Goal: Task Accomplishment & Management: Manage account settings

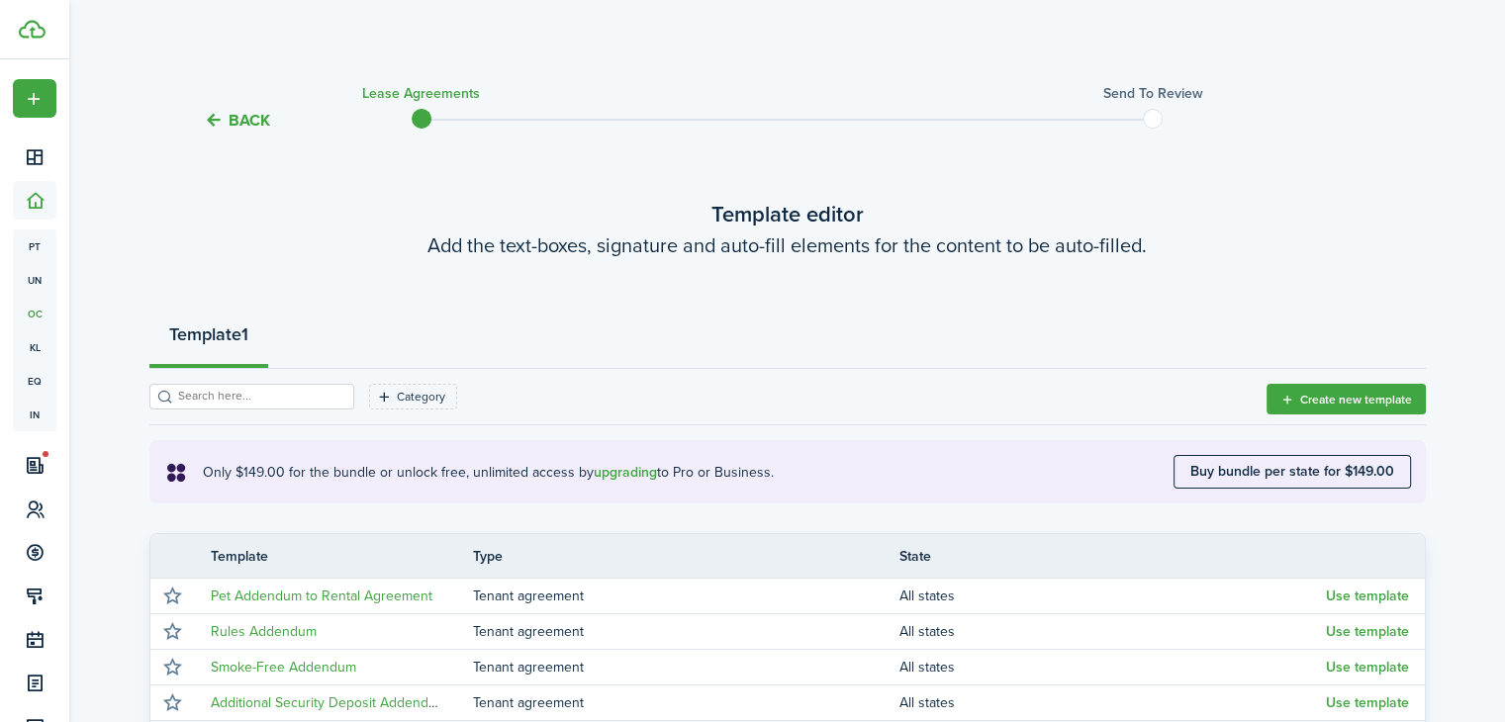
drag, startPoint x: 306, startPoint y: 162, endPoint x: 210, endPoint y: 224, distance: 113.9
click at [206, 230] on wizard-step-header "Template editor Add the text-boxes, signature and auto-fill elements for the co…" at bounding box center [787, 229] width 1277 height 62
click at [160, 209] on wizard-step-header-title "Template editor" at bounding box center [787, 214] width 1277 height 33
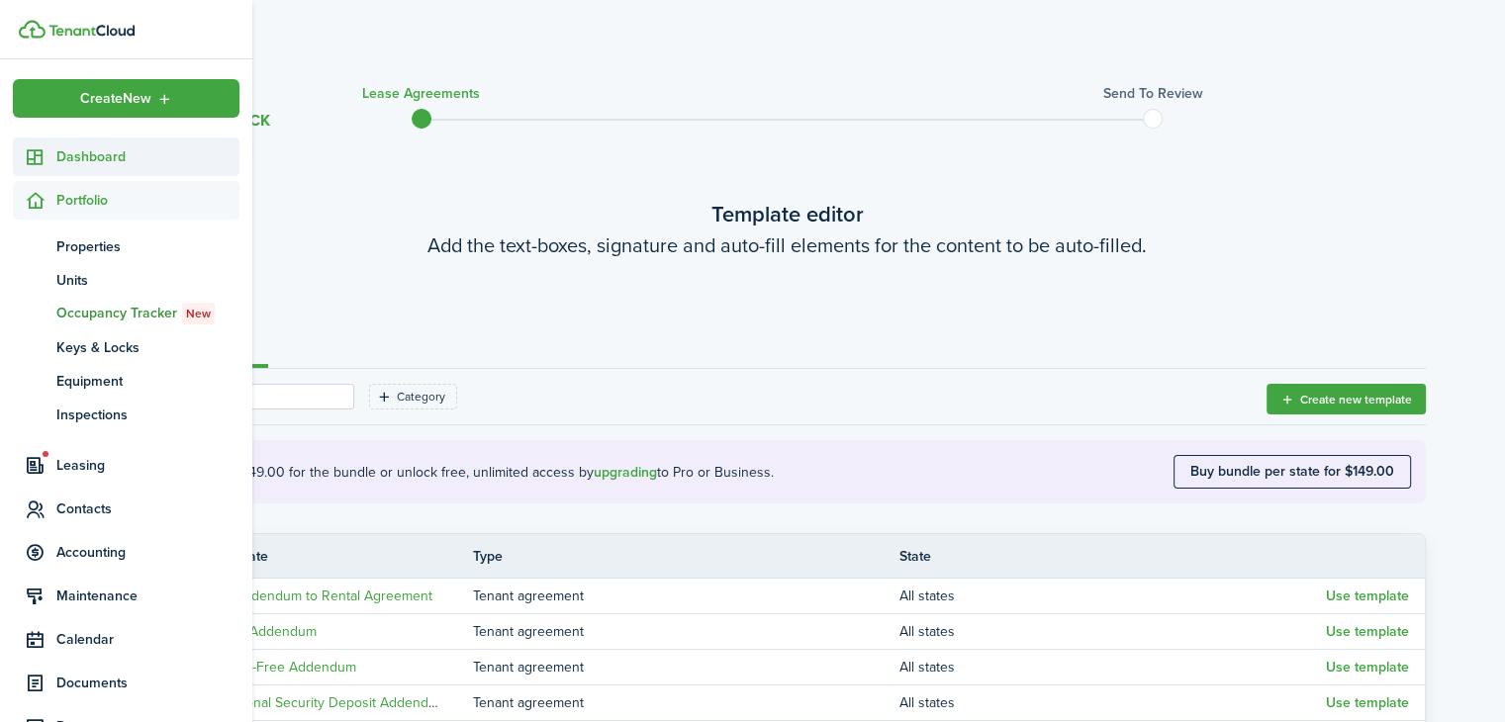
click at [107, 160] on span "Dashboard" at bounding box center [147, 156] width 183 height 21
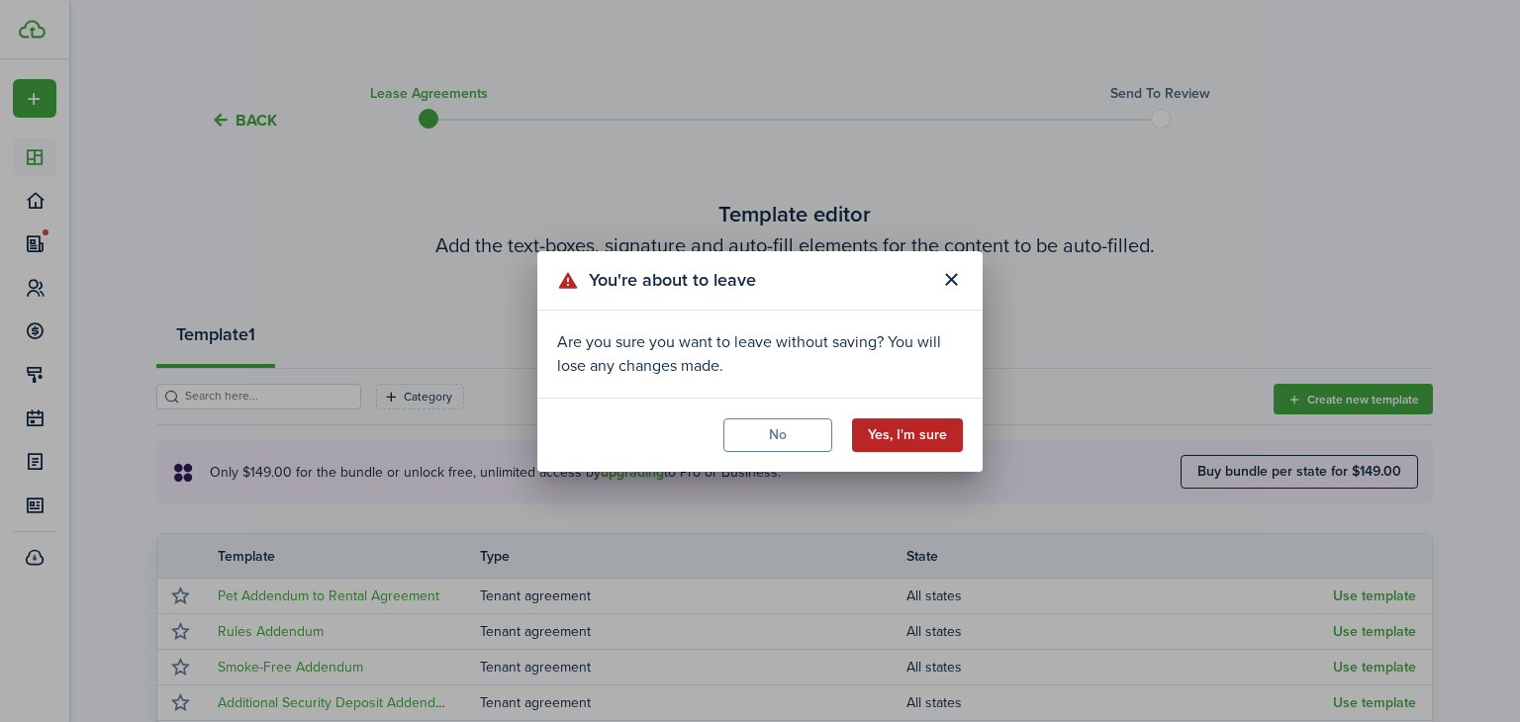
click at [874, 430] on button "Yes, I'm sure" at bounding box center [907, 436] width 111 height 34
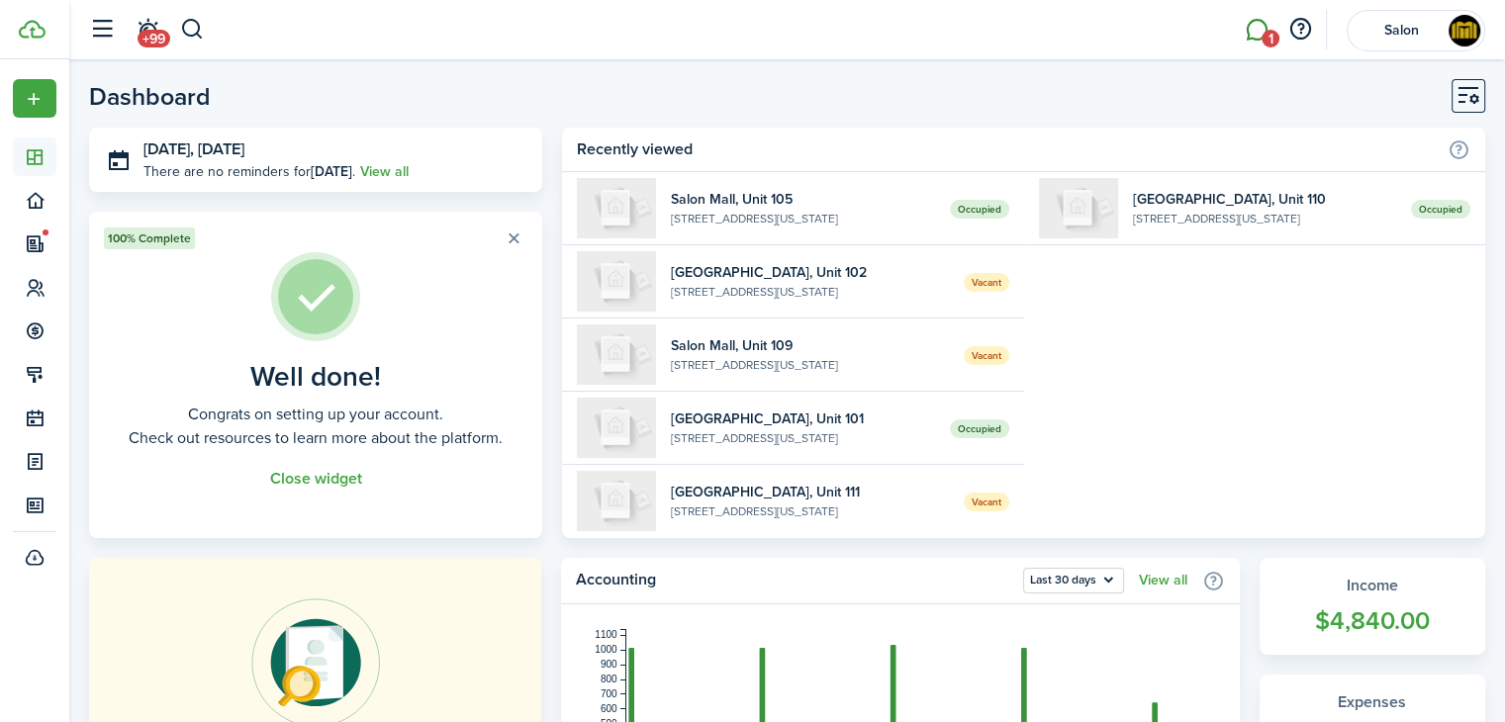
click at [1250, 35] on link "1" at bounding box center [1257, 30] width 38 height 50
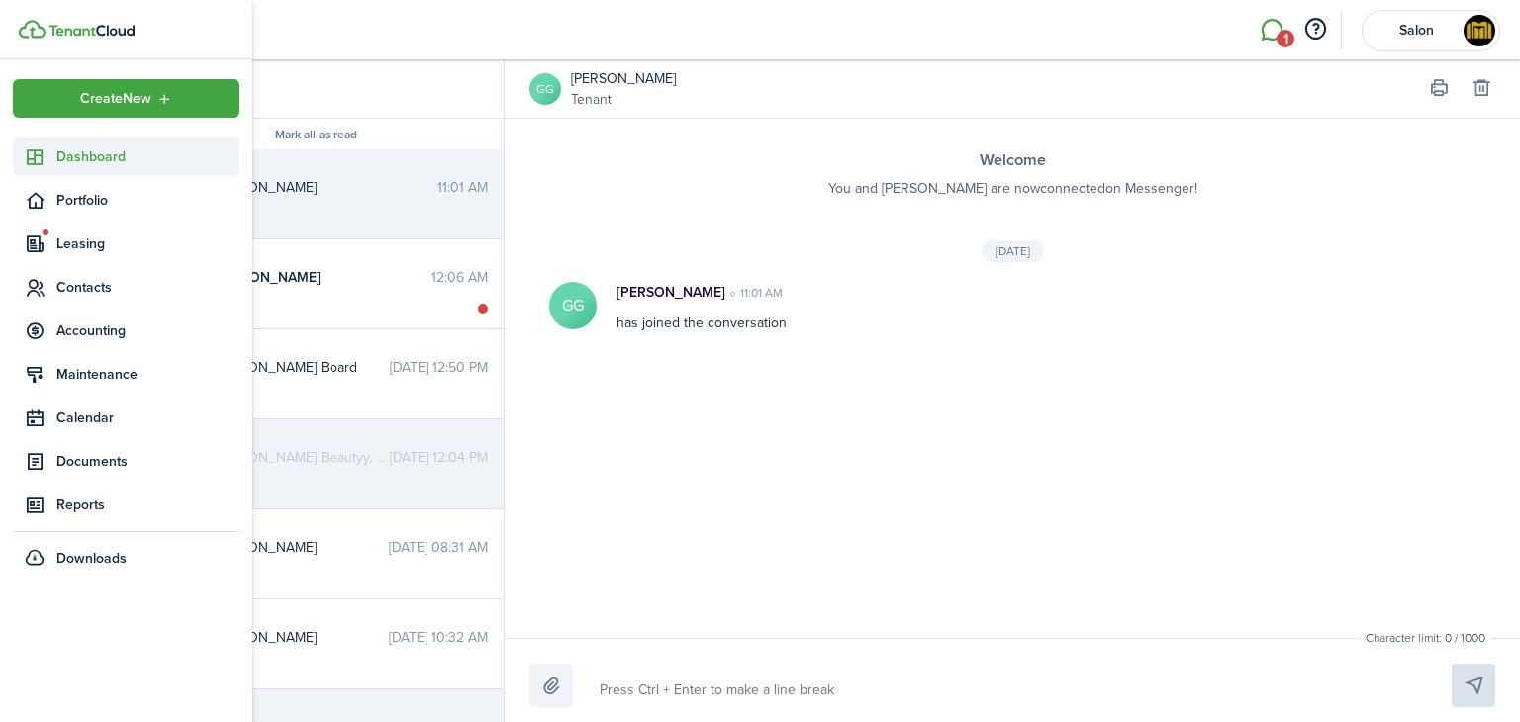
click at [77, 159] on span "Dashboard" at bounding box center [147, 156] width 183 height 21
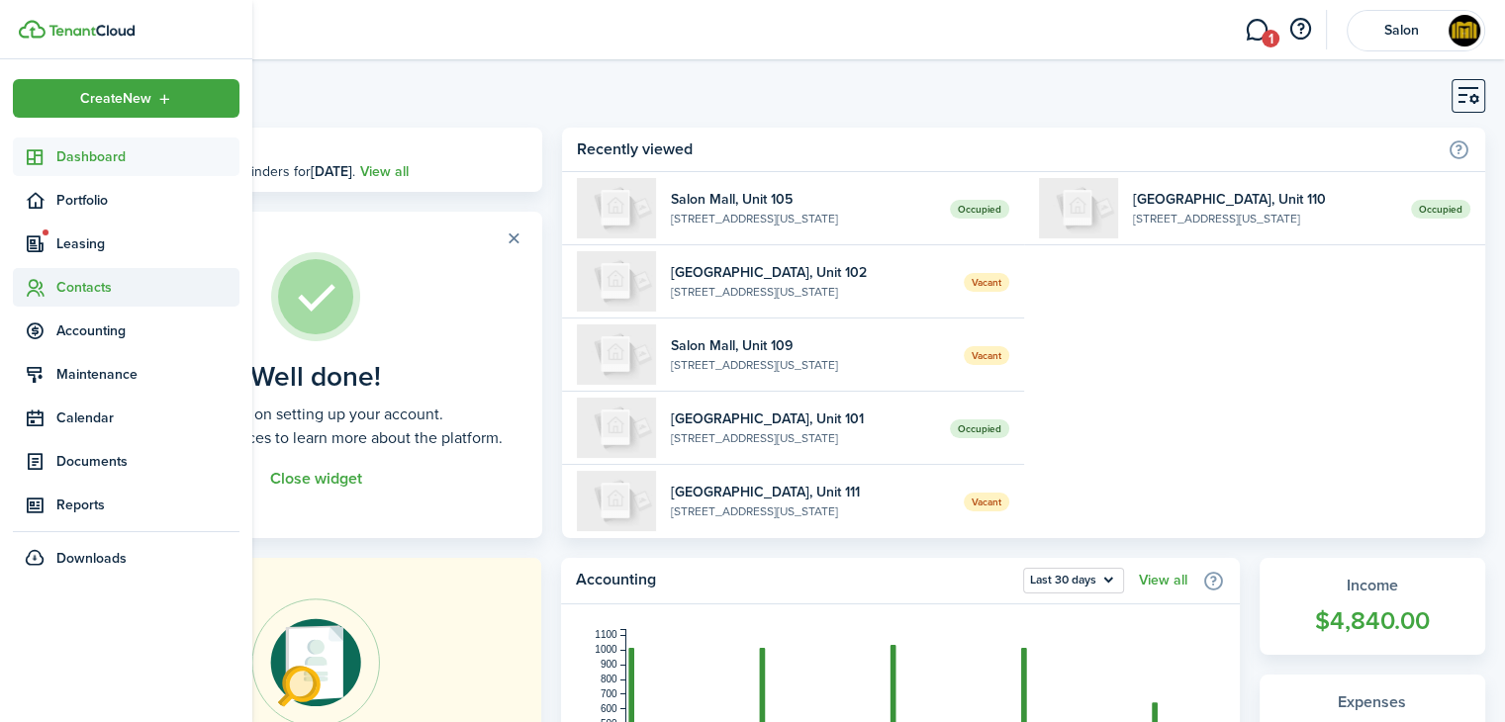
click at [88, 282] on span "Contacts" at bounding box center [147, 287] width 183 height 21
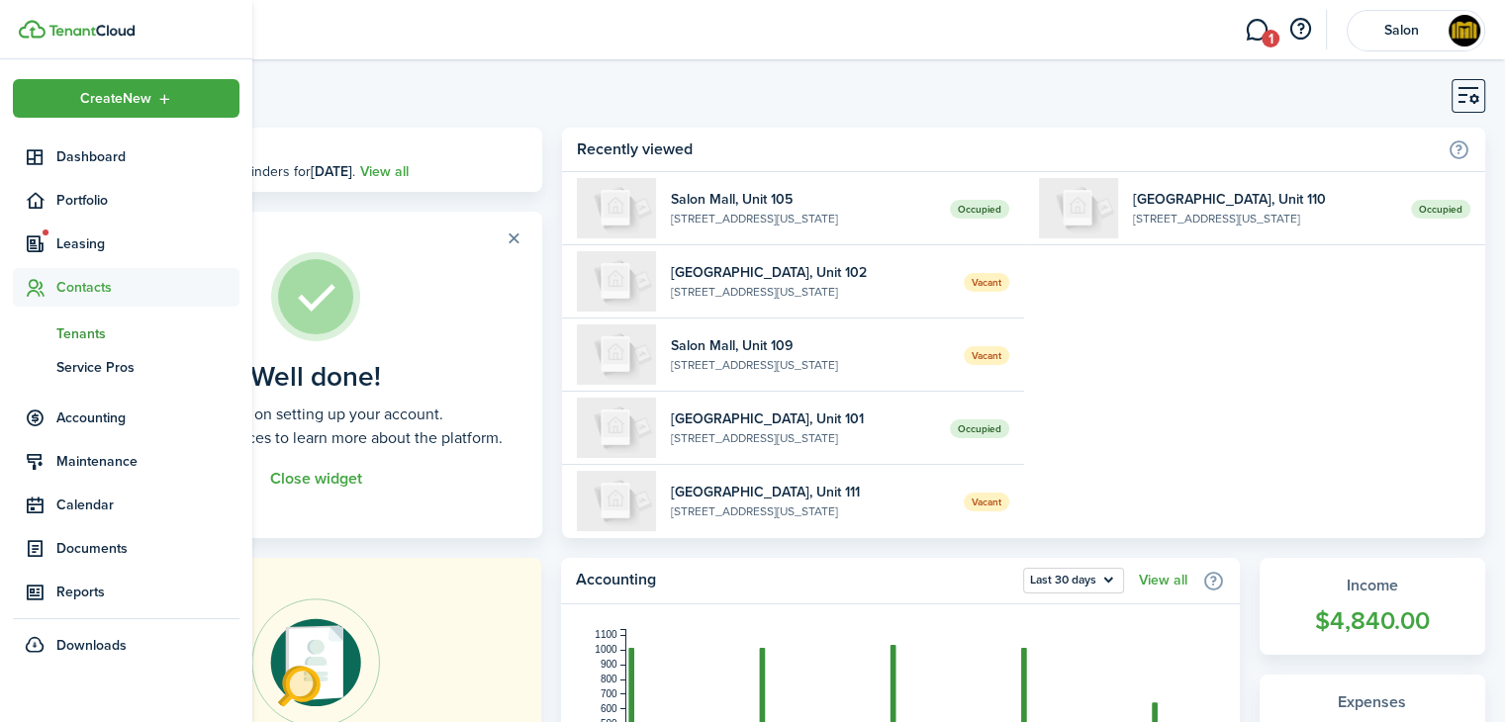
click at [79, 341] on span "Tenants" at bounding box center [147, 334] width 183 height 21
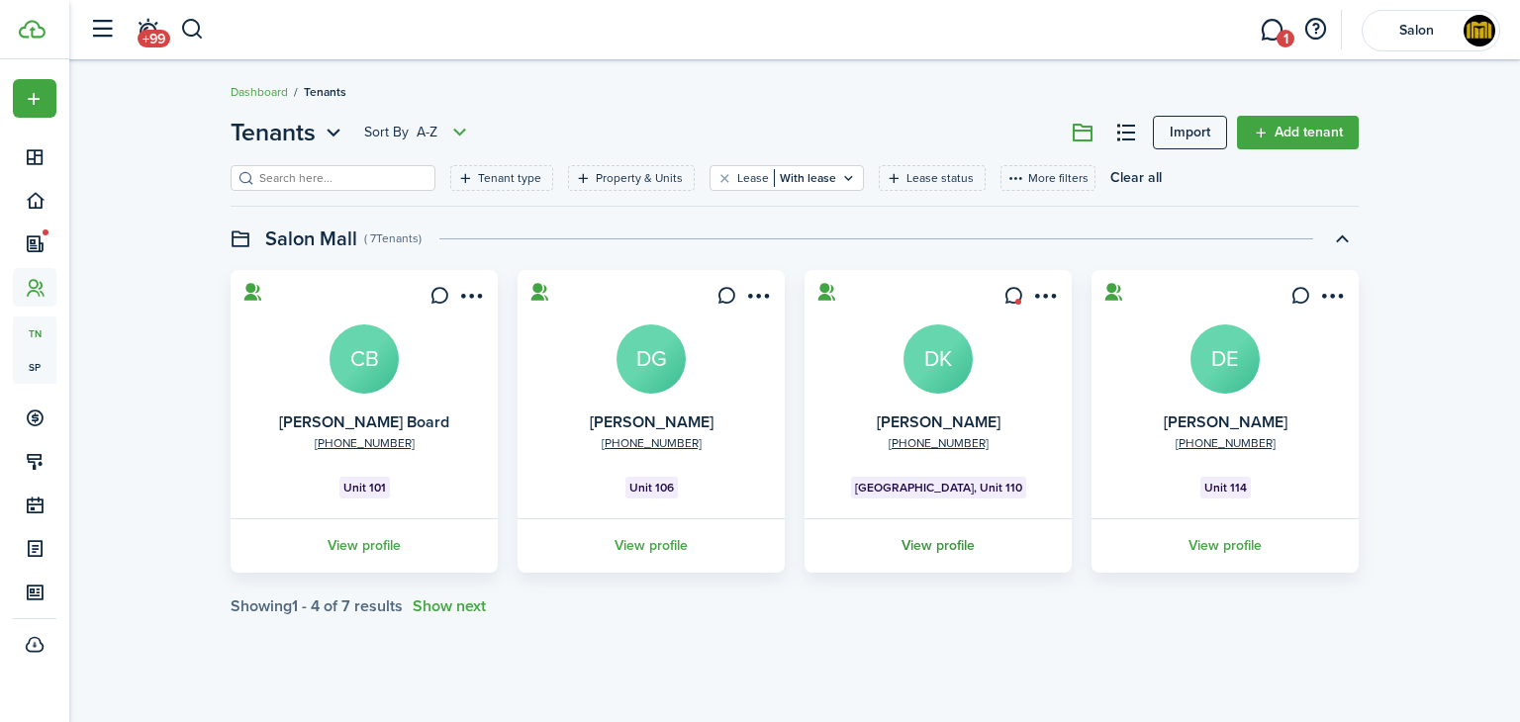
click at [939, 547] on link "View profile" at bounding box center [938, 546] width 273 height 54
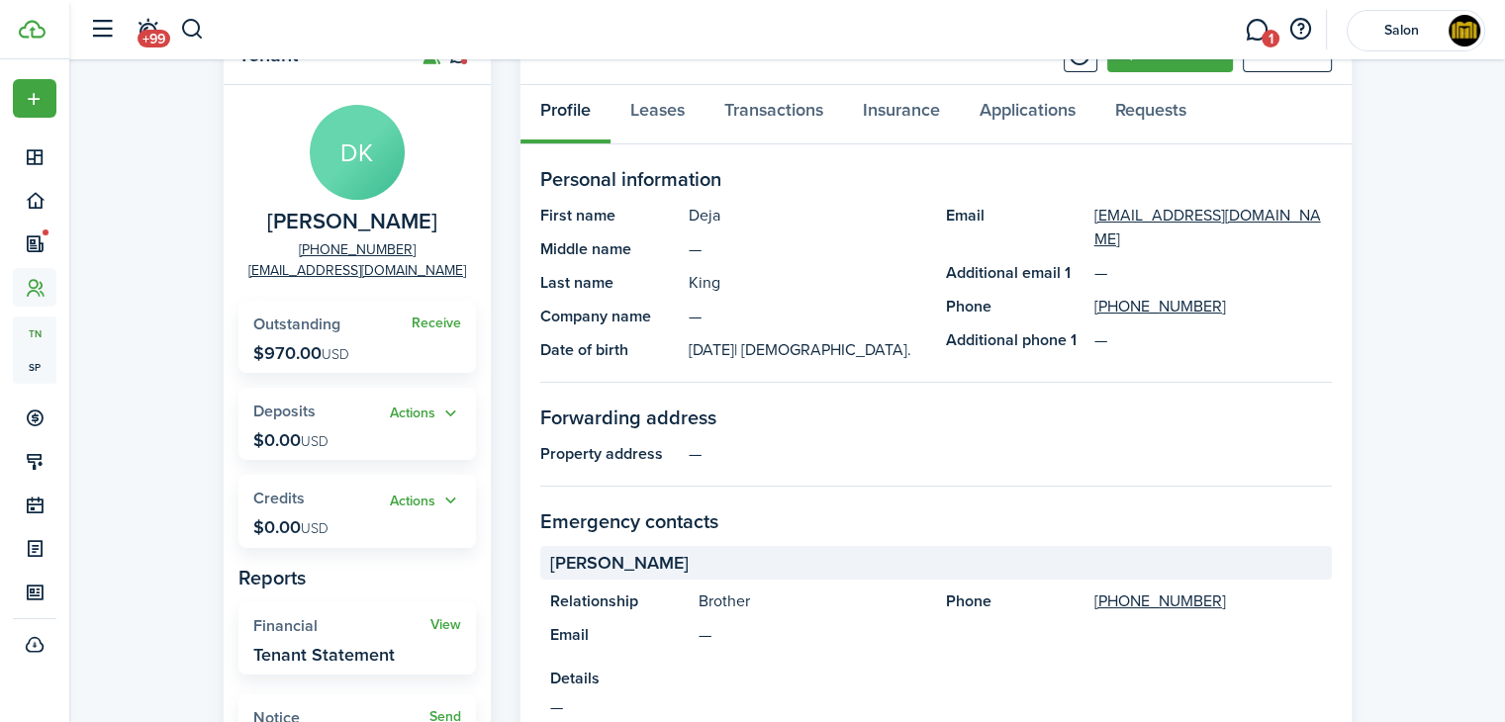
scroll to position [59, 0]
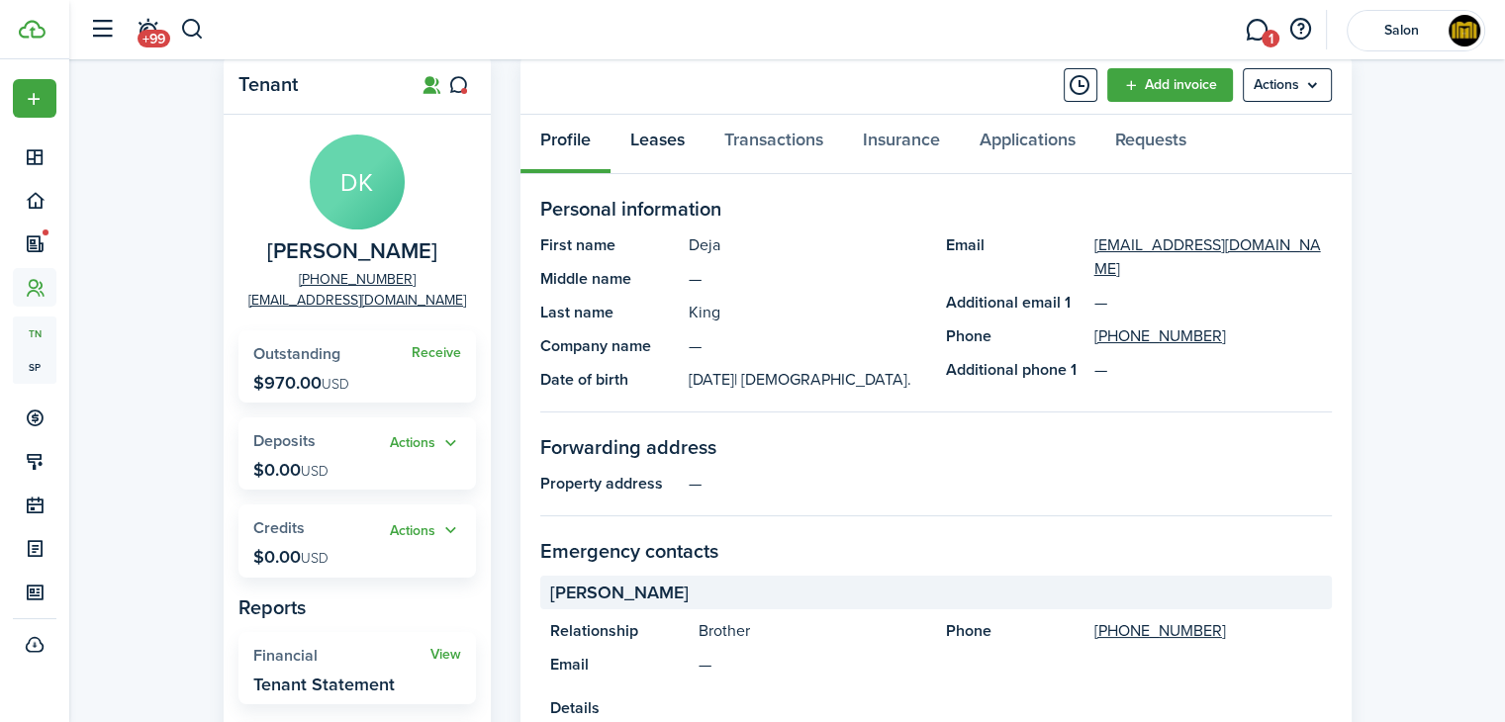
click at [665, 139] on link "Leases" at bounding box center [658, 144] width 94 height 59
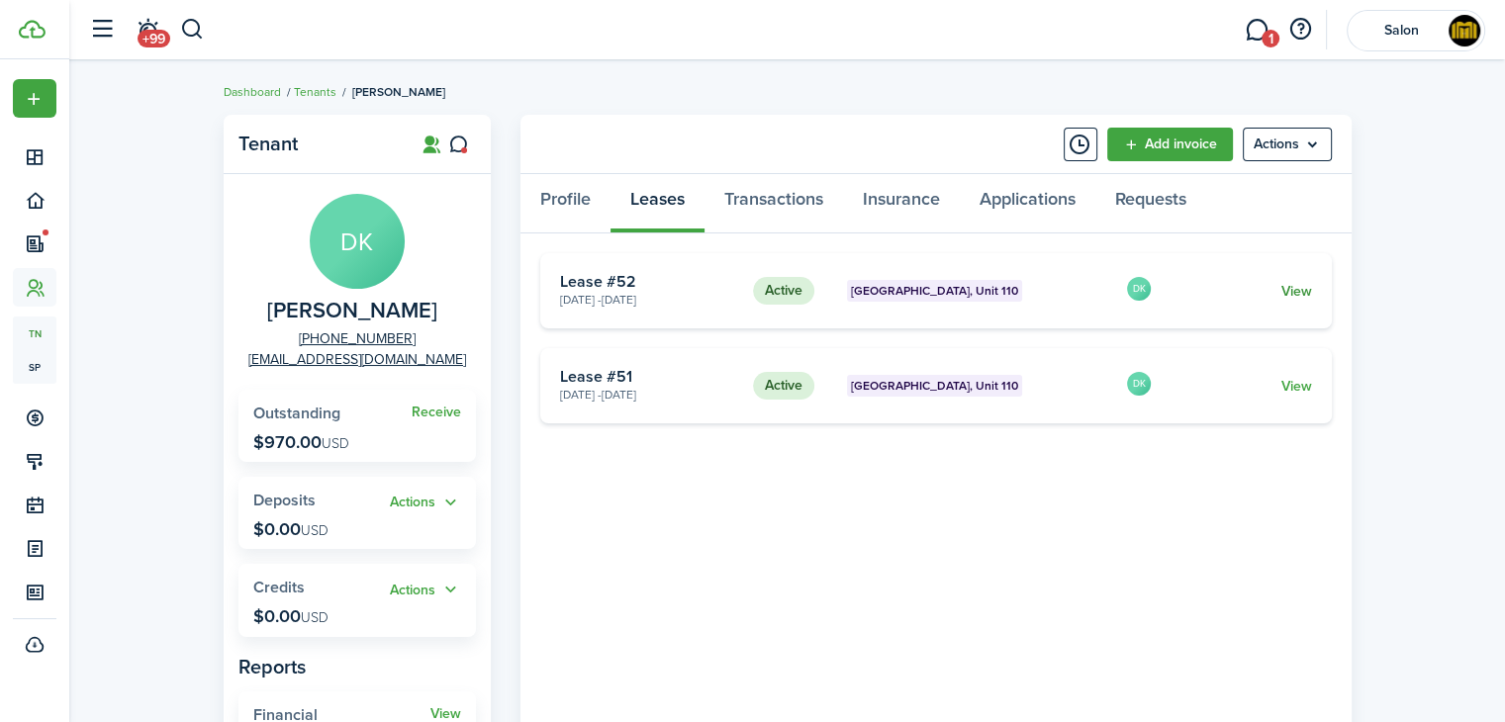
click at [1292, 292] on link "View" at bounding box center [1296, 291] width 31 height 21
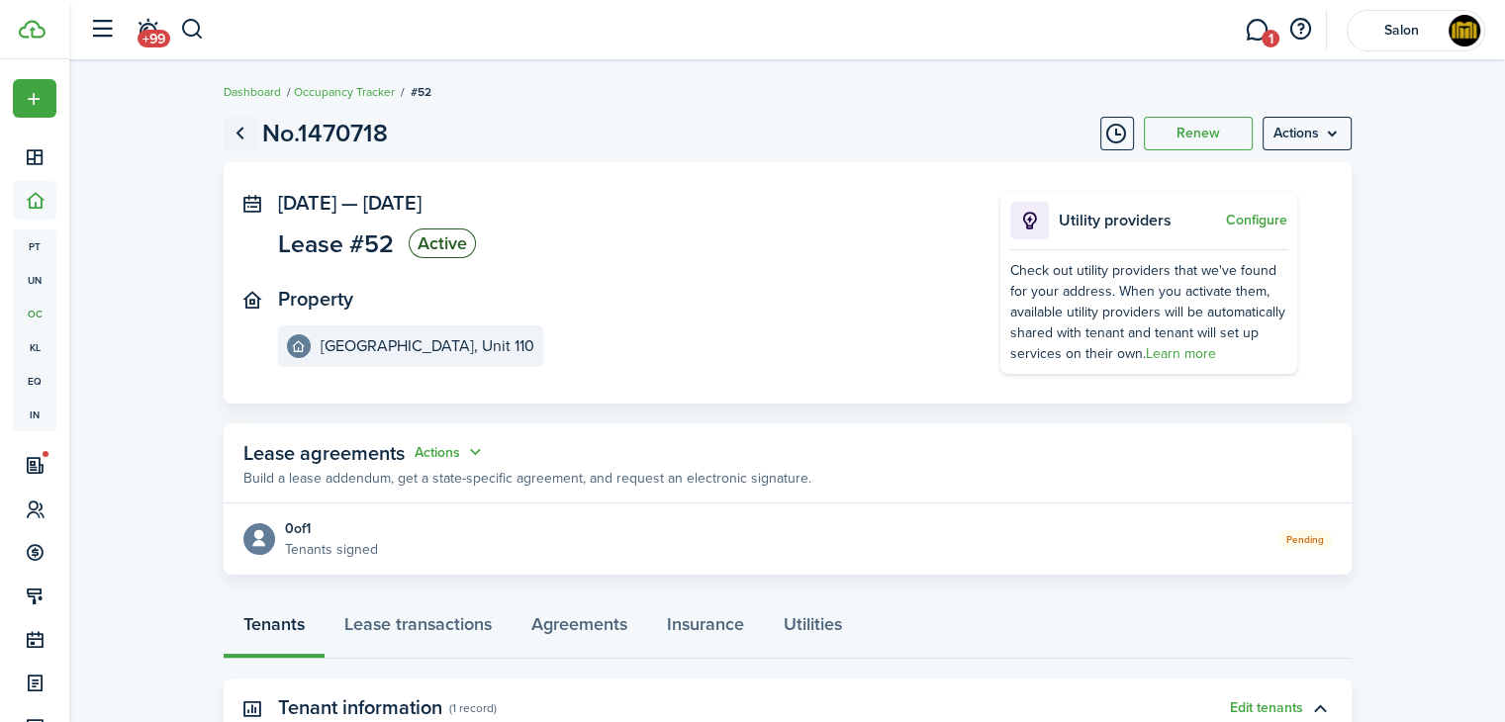
click at [243, 134] on link "Go back" at bounding box center [241, 134] width 34 height 34
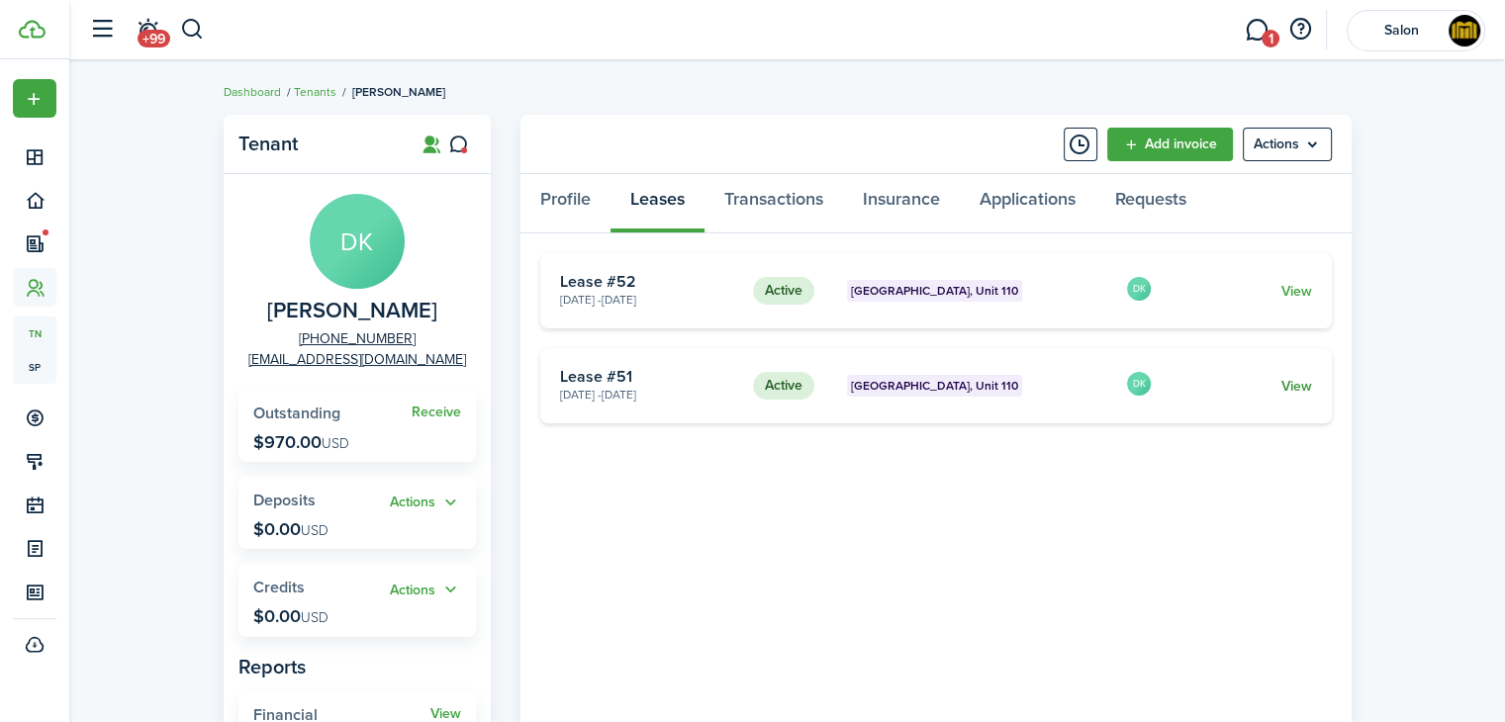
click at [1306, 389] on link "View" at bounding box center [1296, 386] width 31 height 21
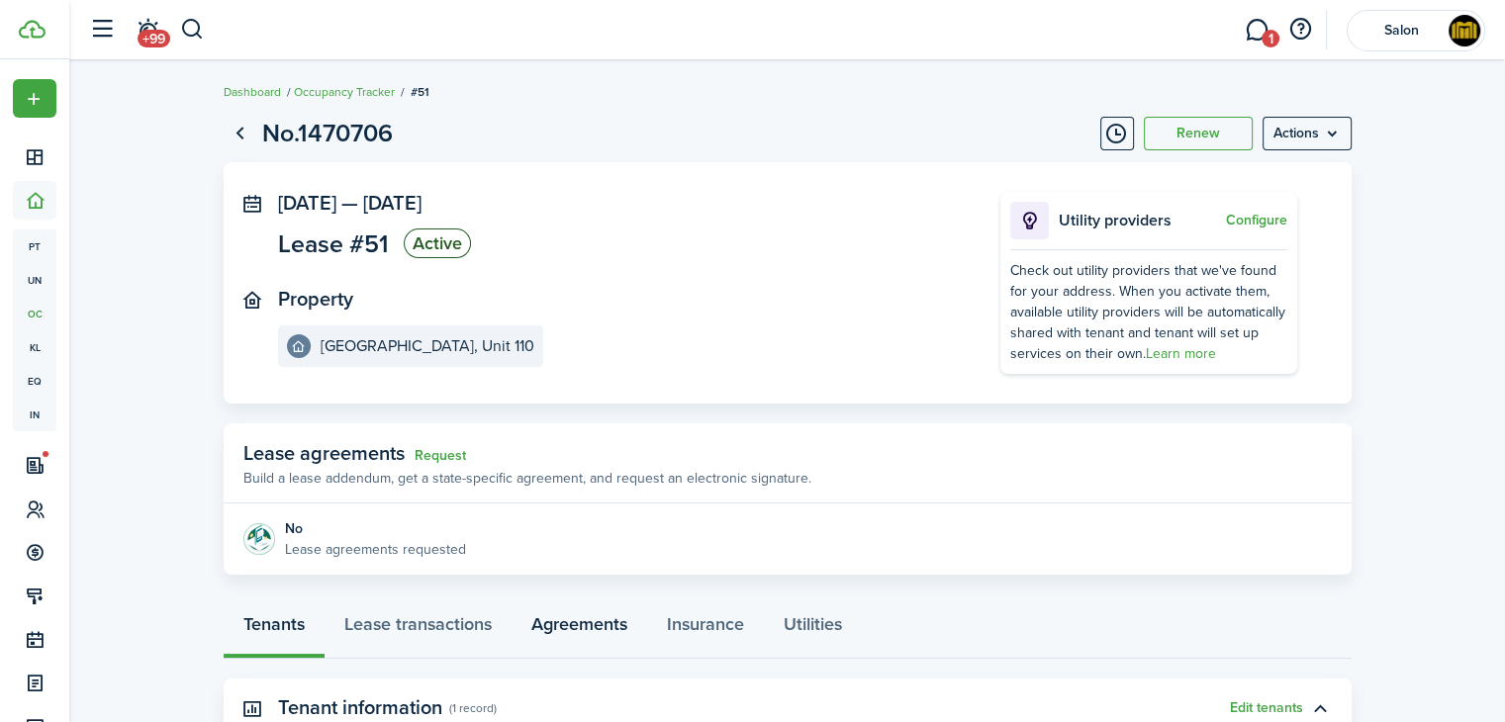
click at [598, 626] on link "Agreements" at bounding box center [580, 629] width 136 height 59
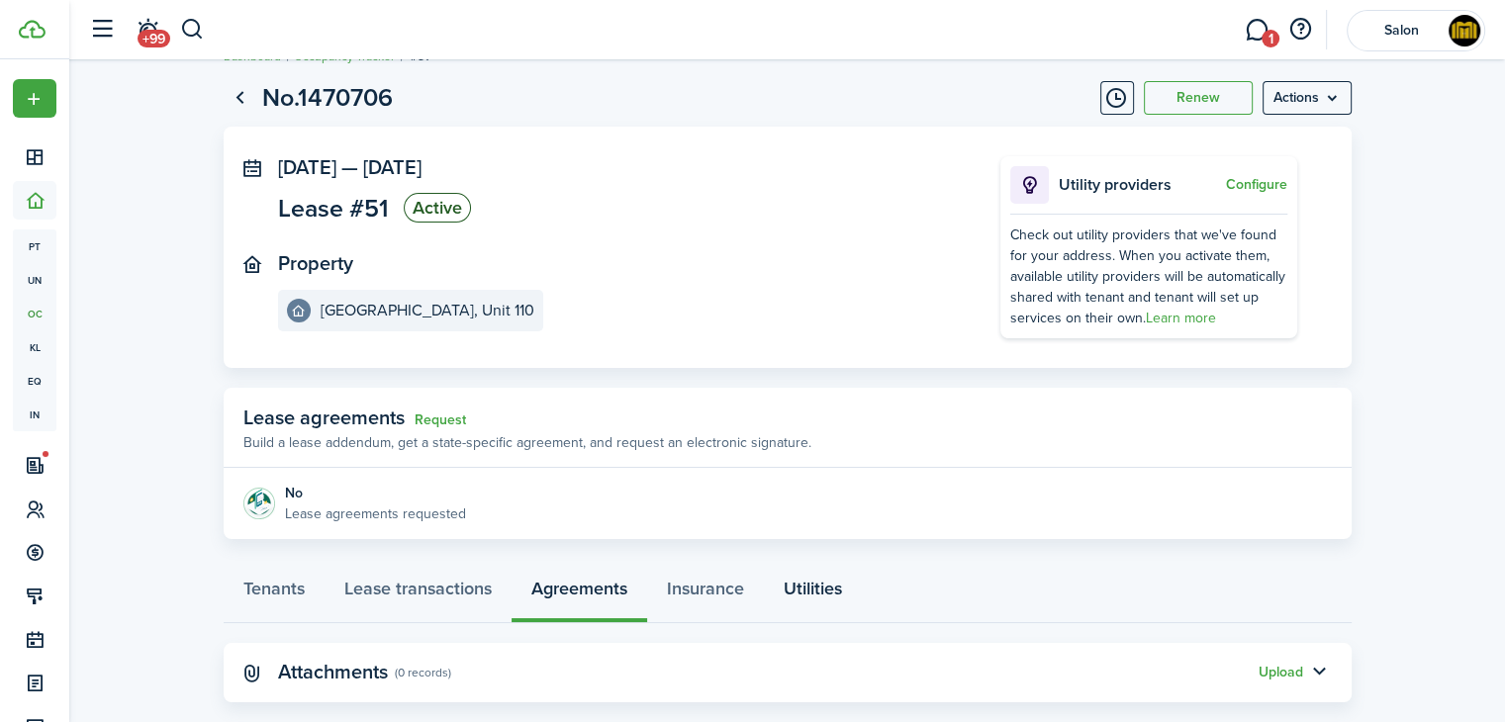
scroll to position [69, 0]
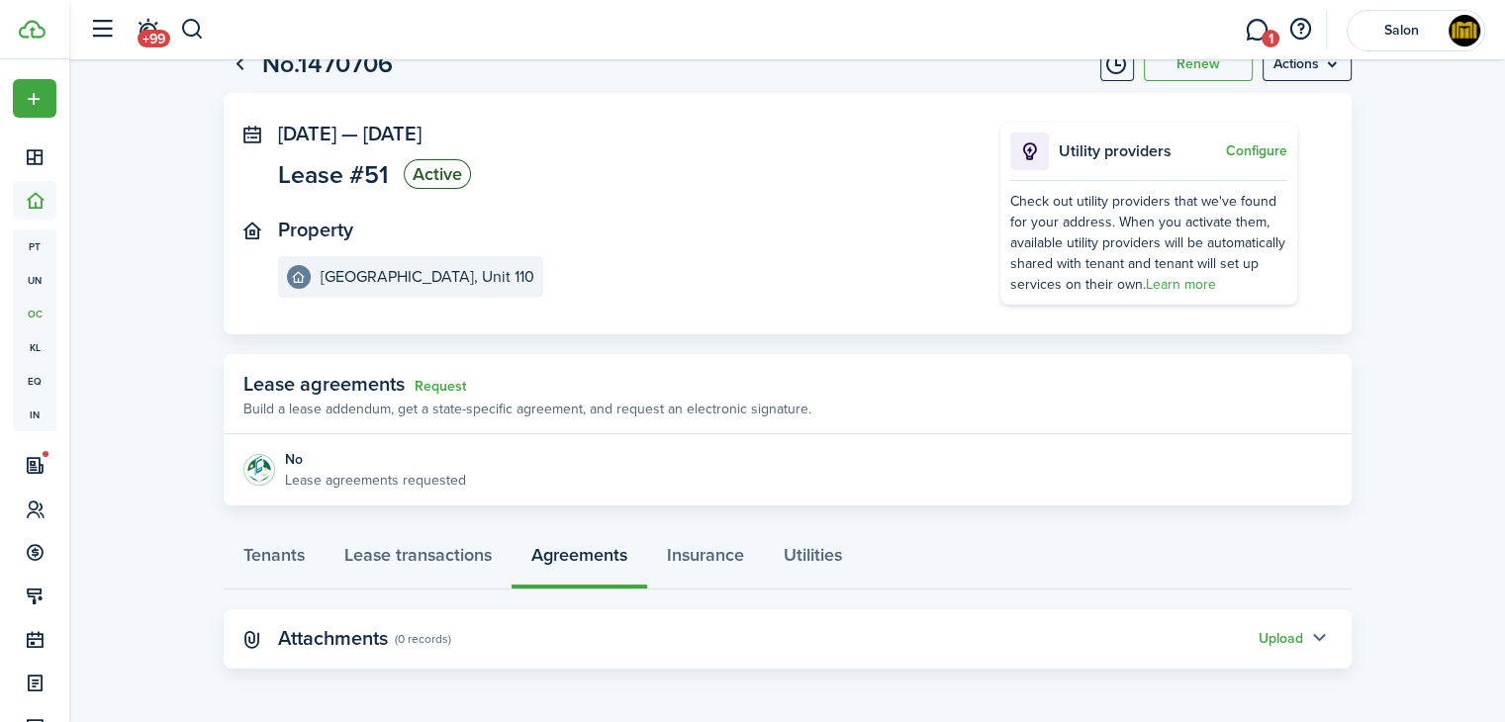
click at [1314, 640] on button "button" at bounding box center [1320, 639] width 34 height 34
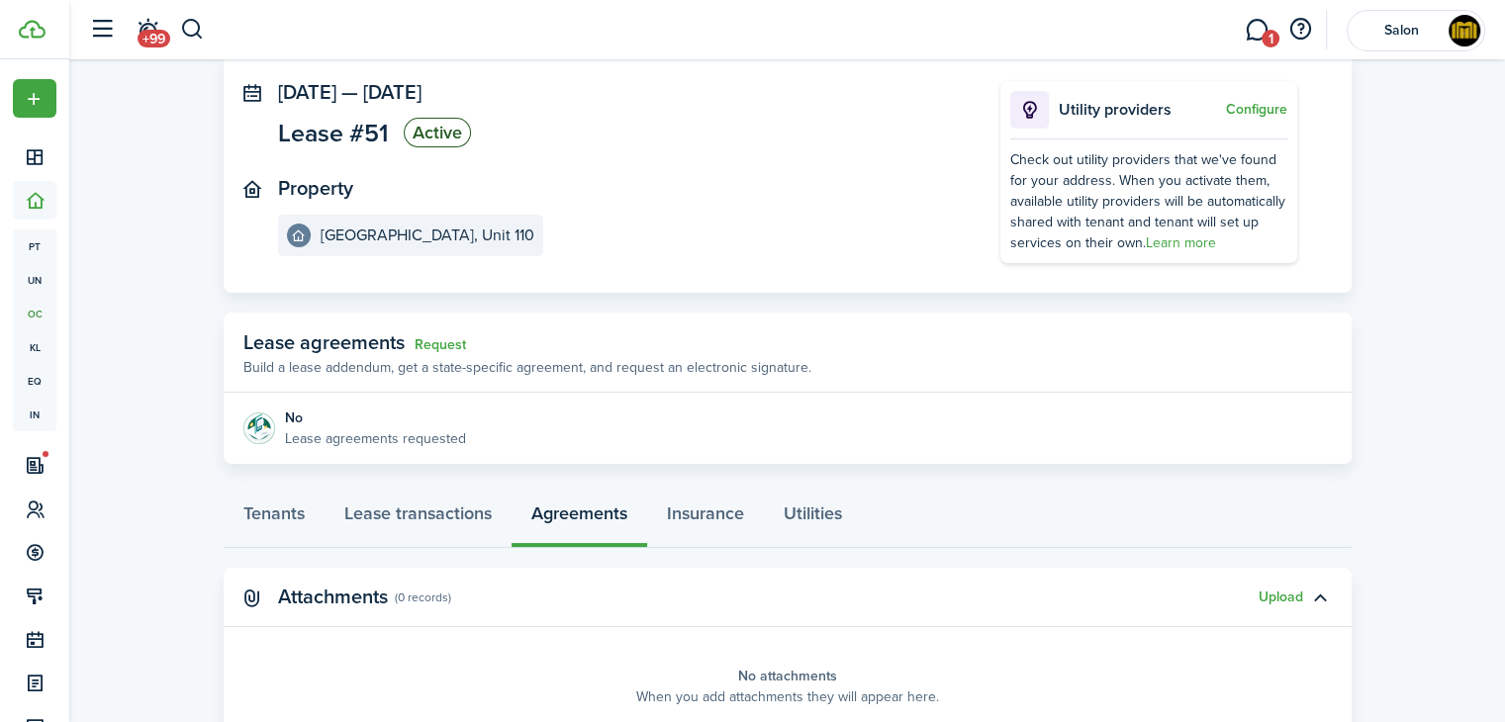
scroll to position [0, 0]
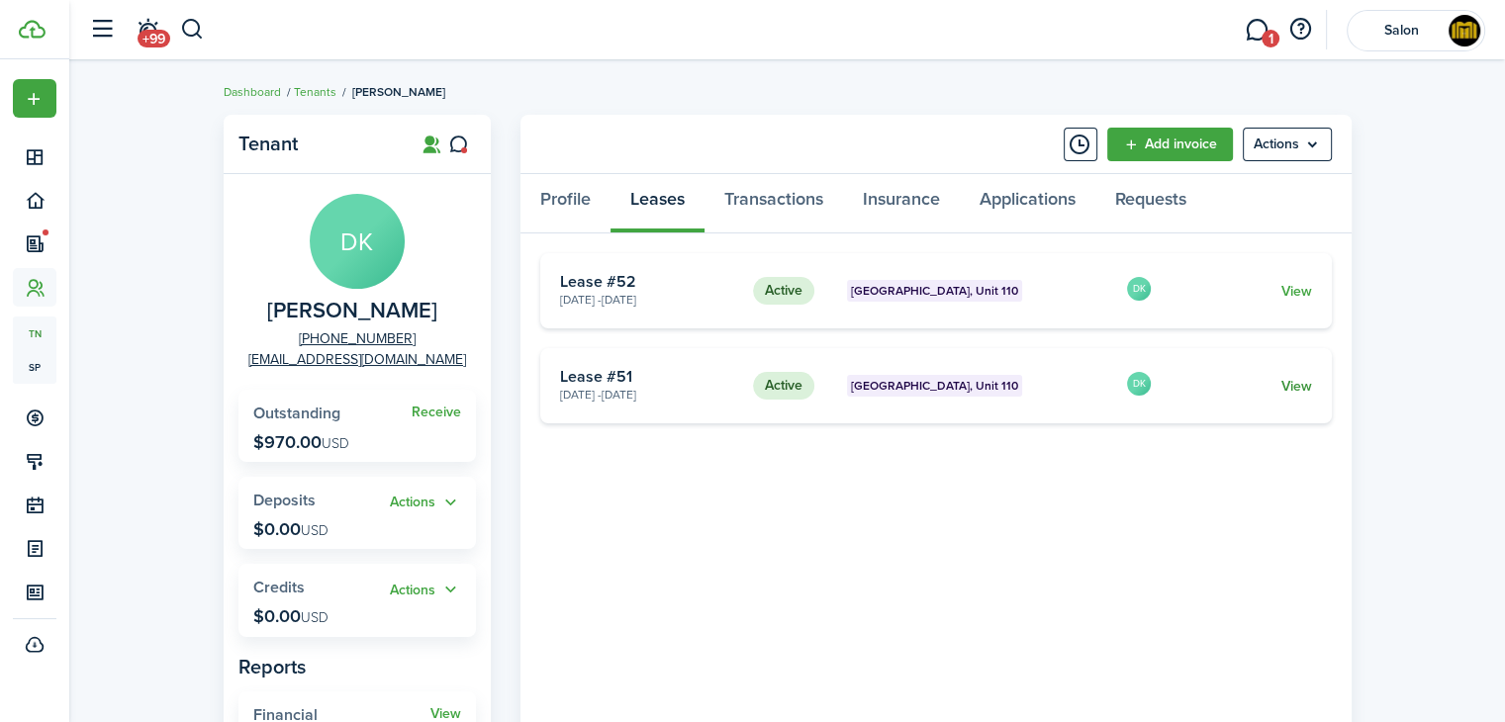
click at [1290, 390] on link "View" at bounding box center [1296, 386] width 31 height 21
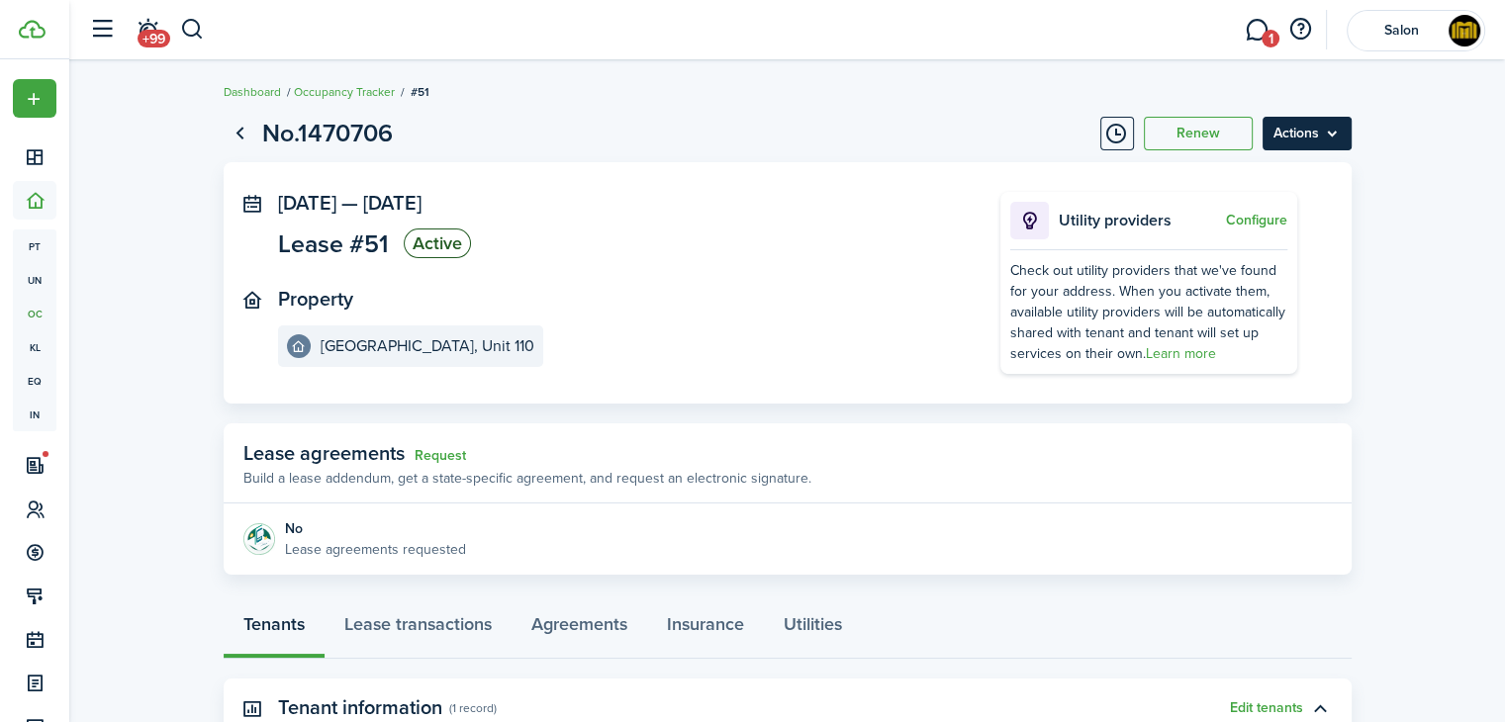
click at [1334, 136] on menu-btn "Actions" at bounding box center [1307, 134] width 89 height 34
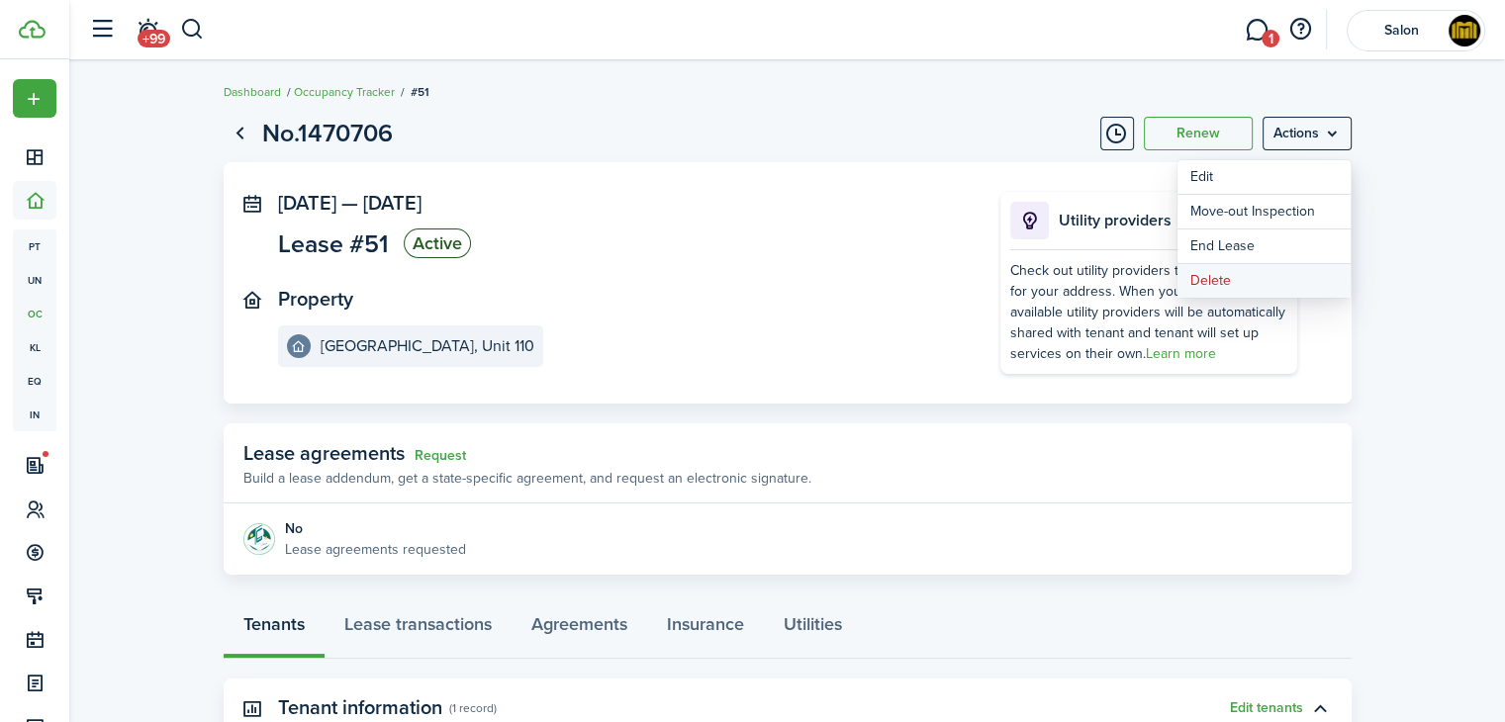
click at [1238, 285] on button "Delete" at bounding box center [1264, 281] width 173 height 34
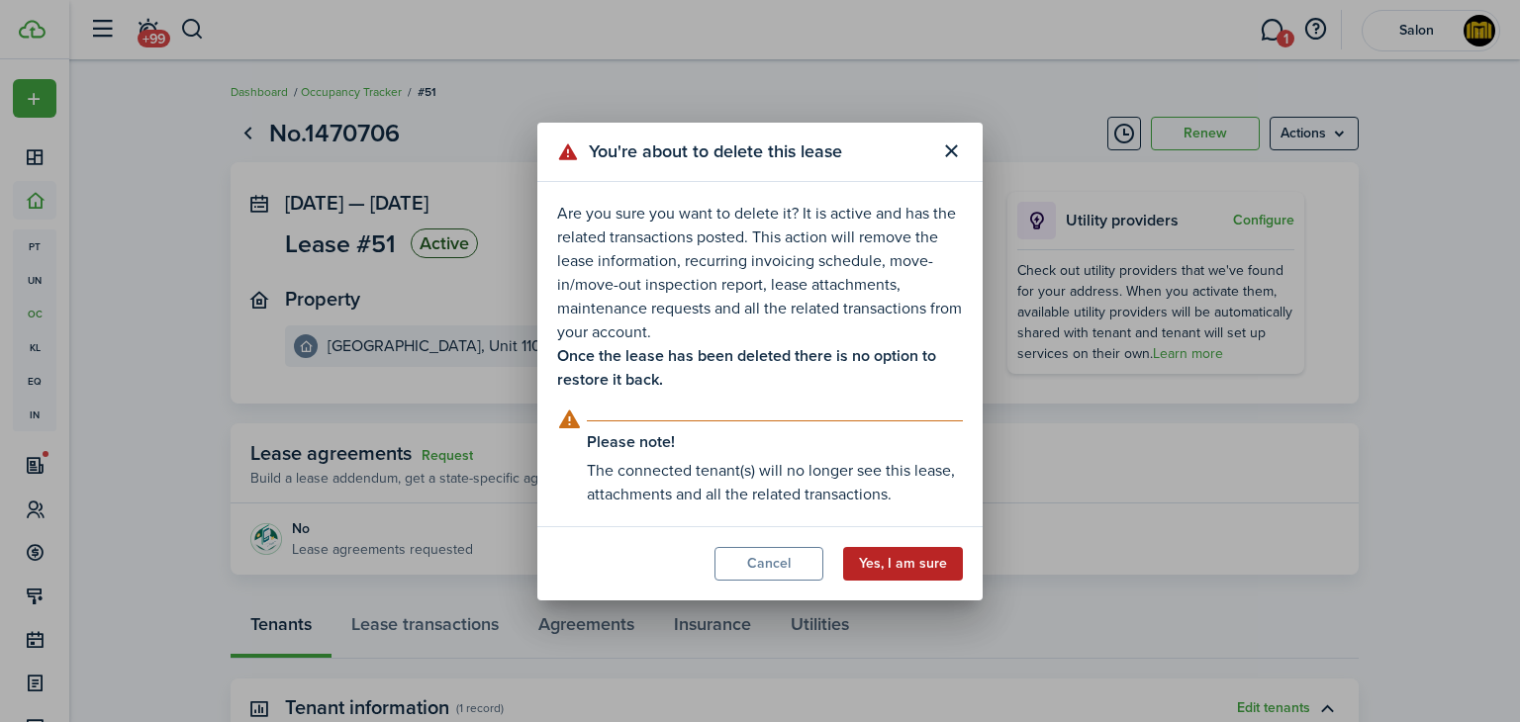
click at [924, 562] on button "Yes, I am sure" at bounding box center [903, 564] width 120 height 34
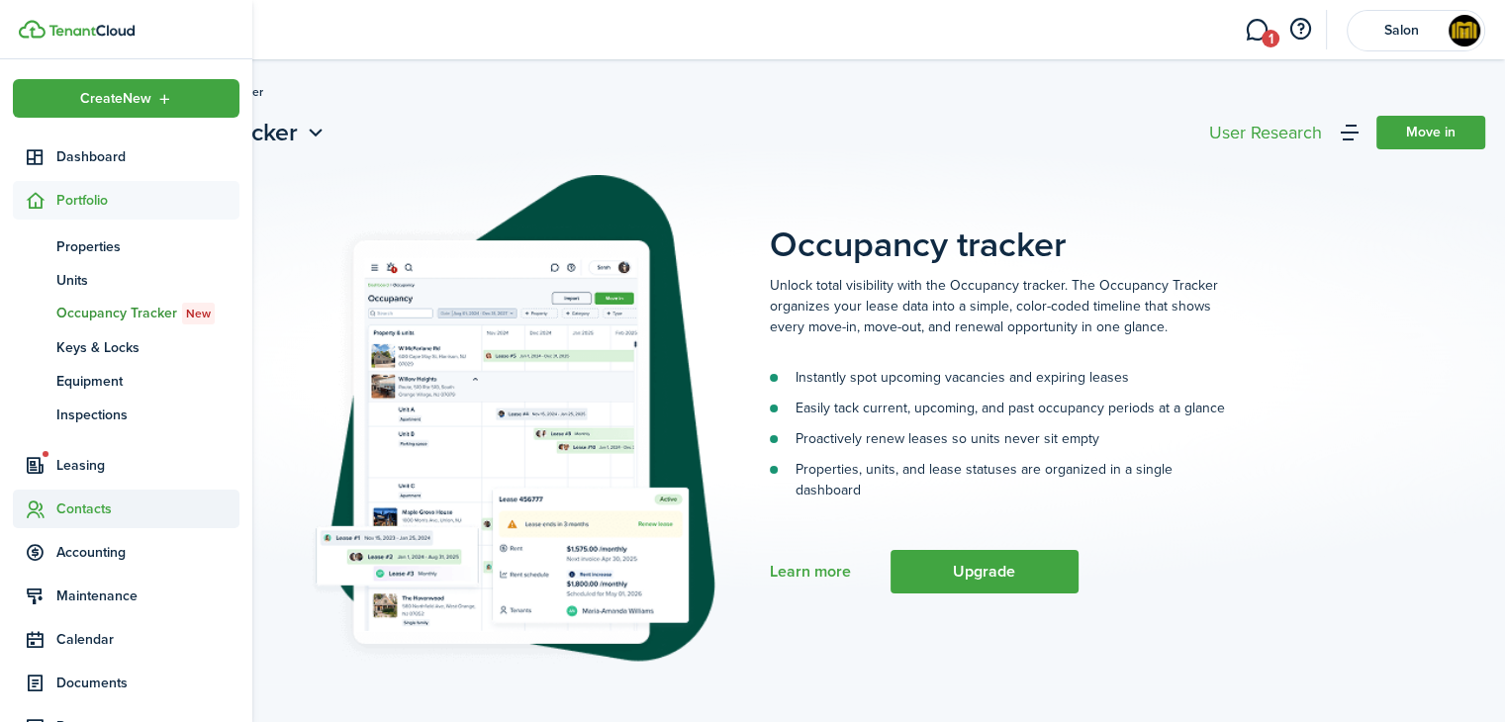
click at [80, 508] on span "Contacts" at bounding box center [147, 509] width 183 height 21
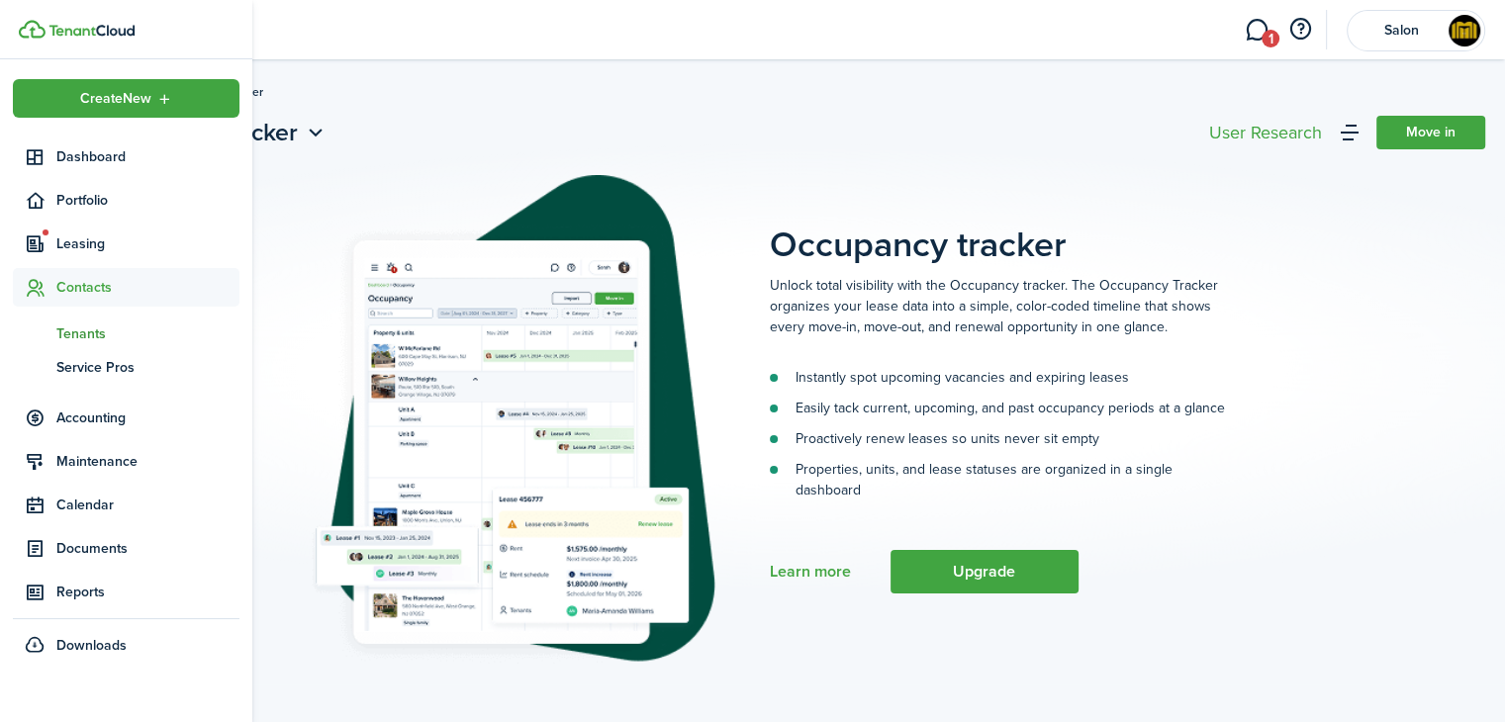
click at [87, 327] on span "Tenants" at bounding box center [147, 334] width 183 height 21
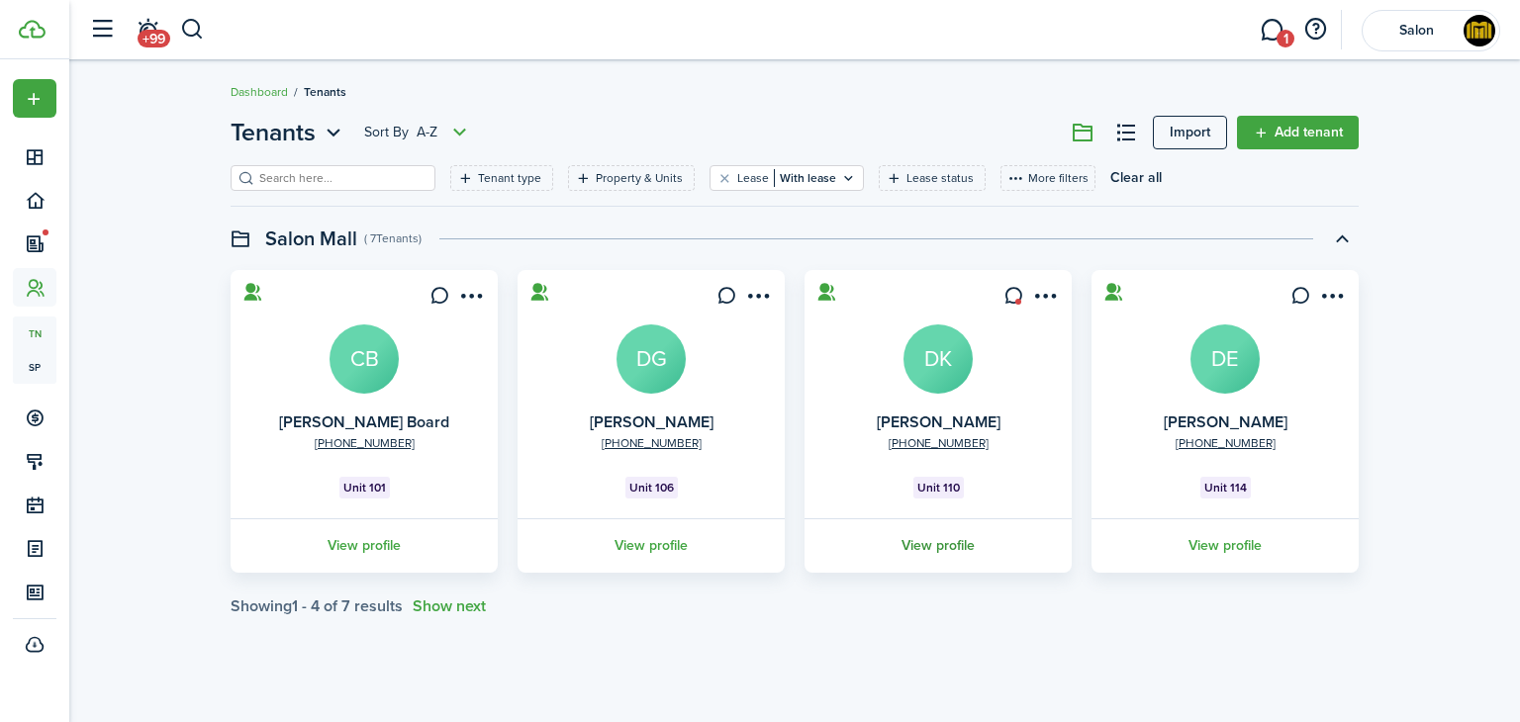
click at [951, 548] on link "View profile" at bounding box center [938, 546] width 273 height 54
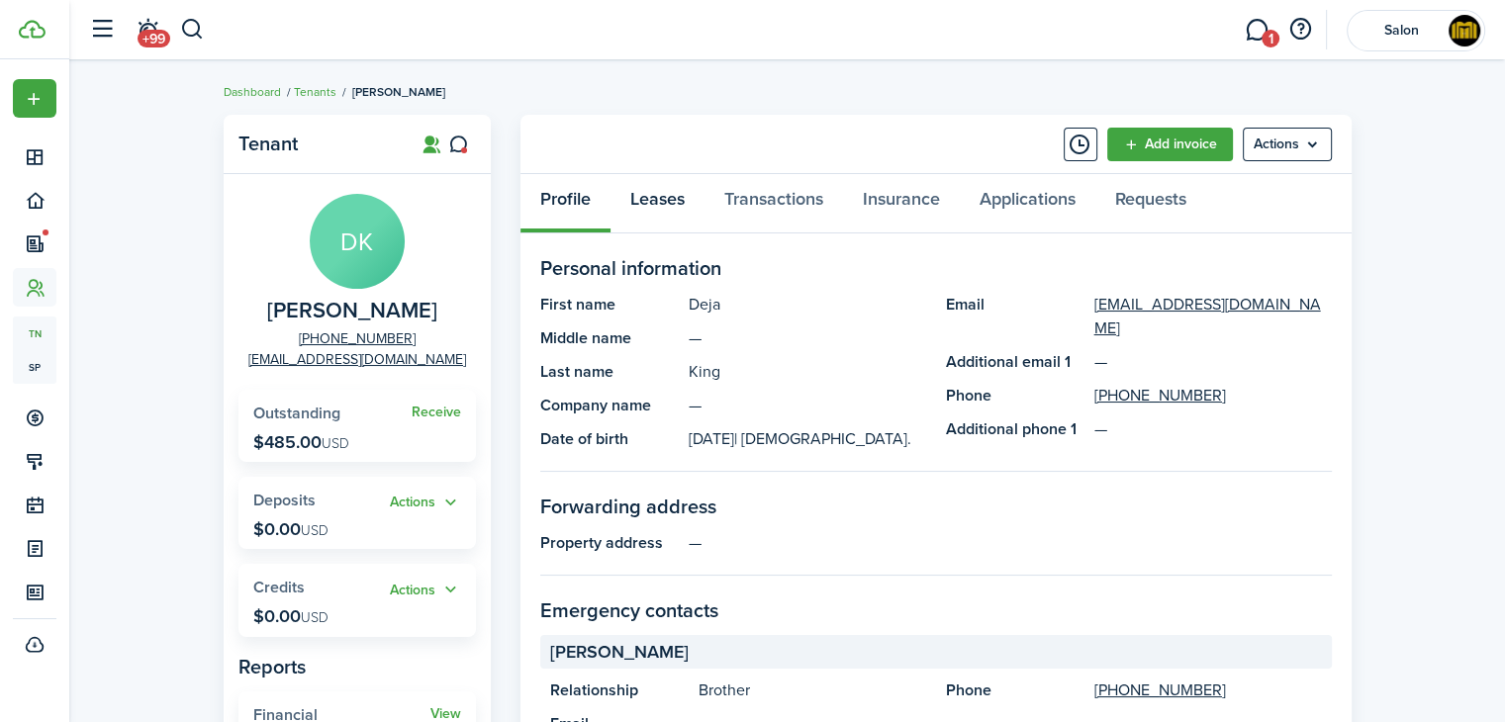
click at [665, 197] on link "Leases" at bounding box center [658, 203] width 94 height 59
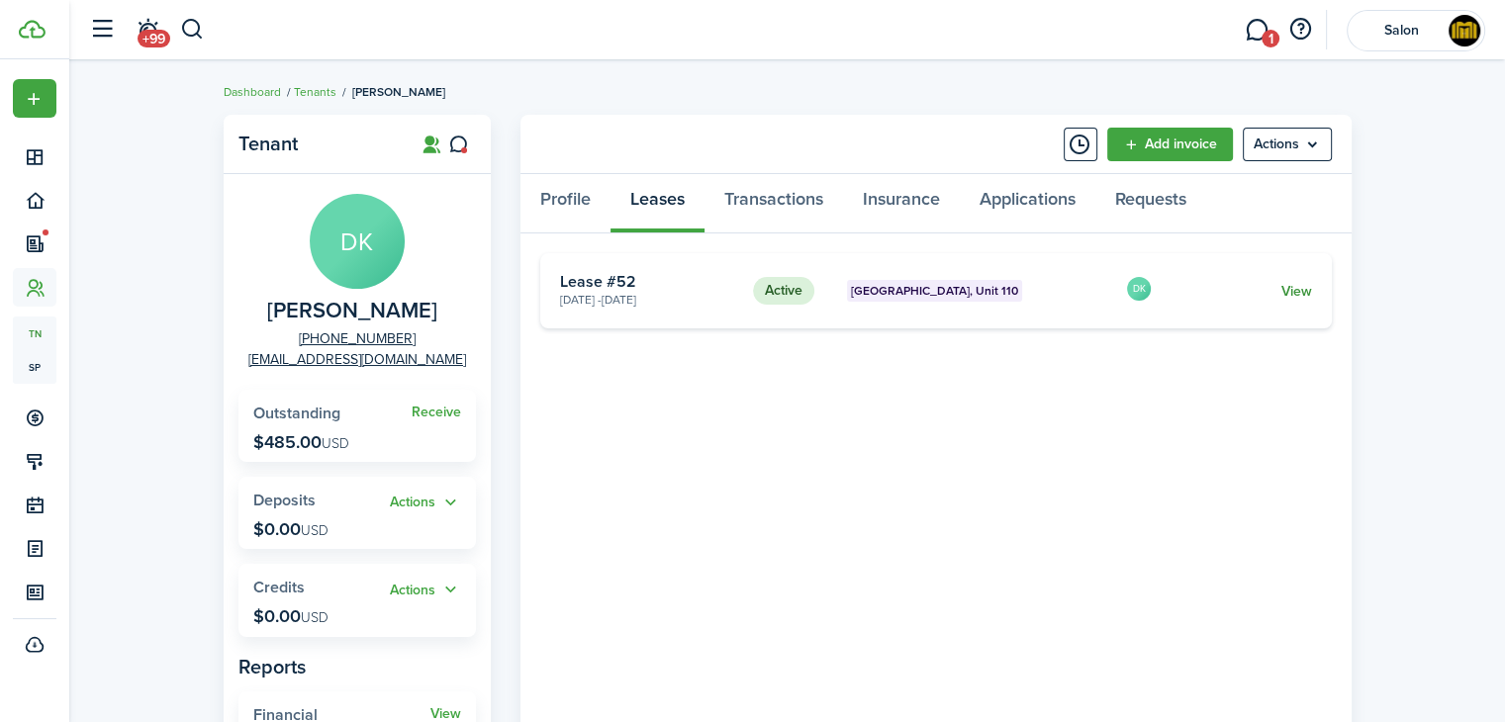
click at [1297, 290] on link "View" at bounding box center [1296, 291] width 31 height 21
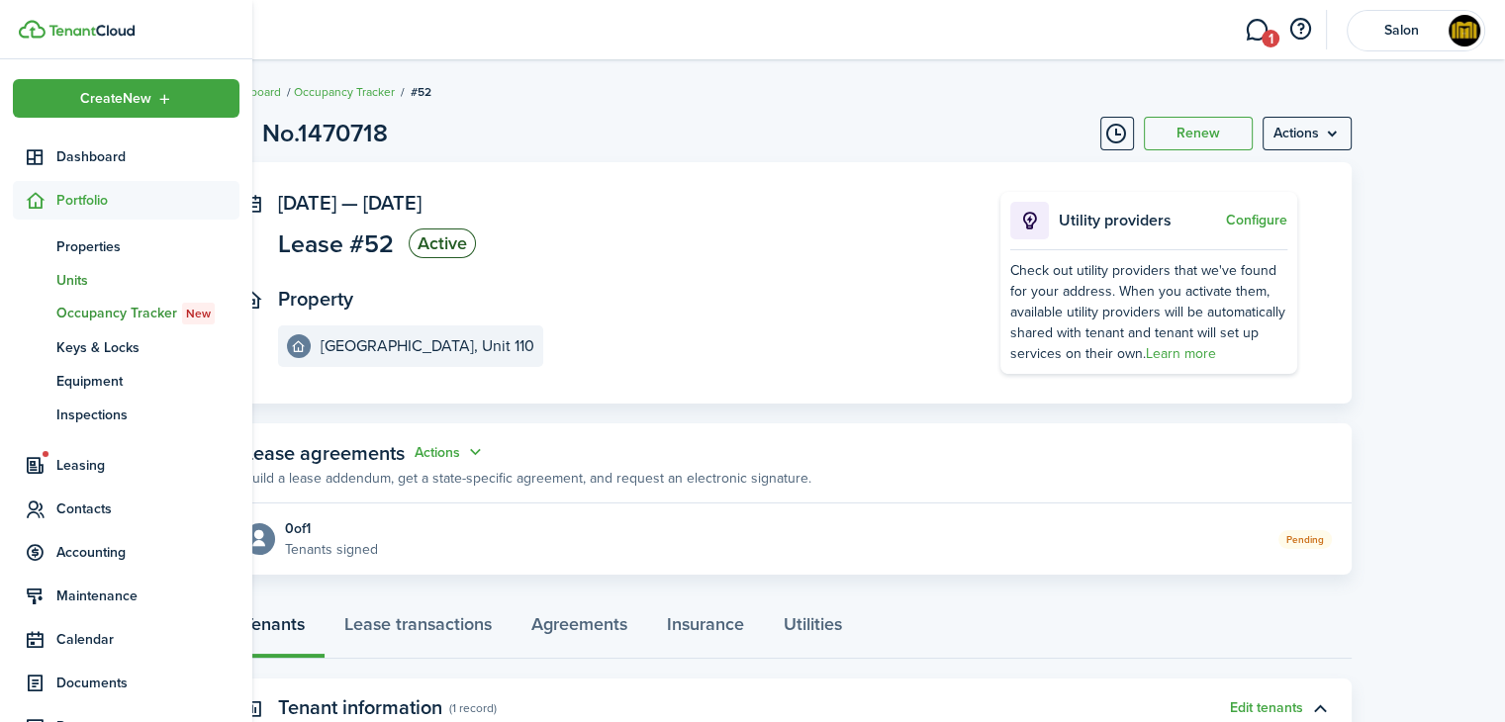
click at [62, 282] on span "Units" at bounding box center [147, 280] width 183 height 21
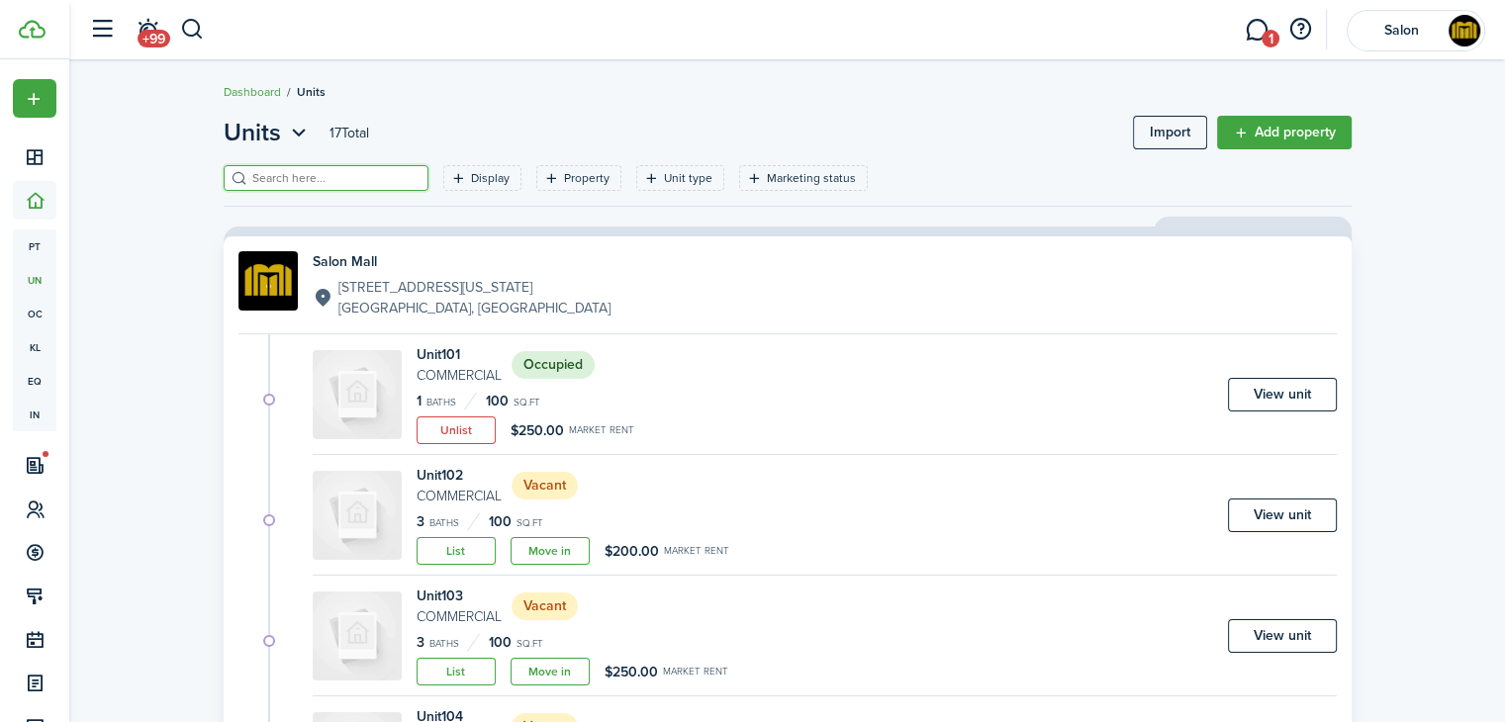
click at [368, 175] on input "search" at bounding box center [334, 178] width 174 height 19
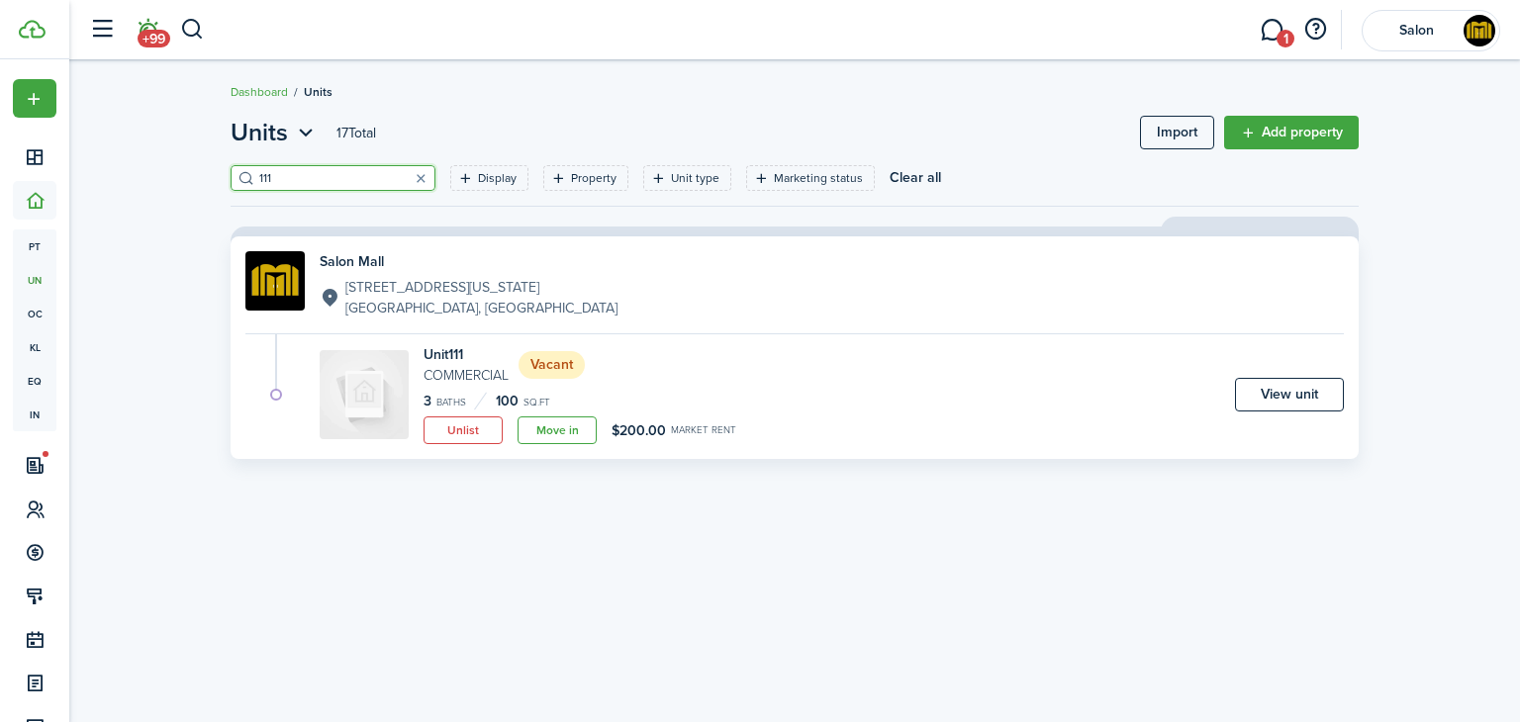
type input "111"
click at [154, 33] on span "+99" at bounding box center [154, 39] width 33 height 18
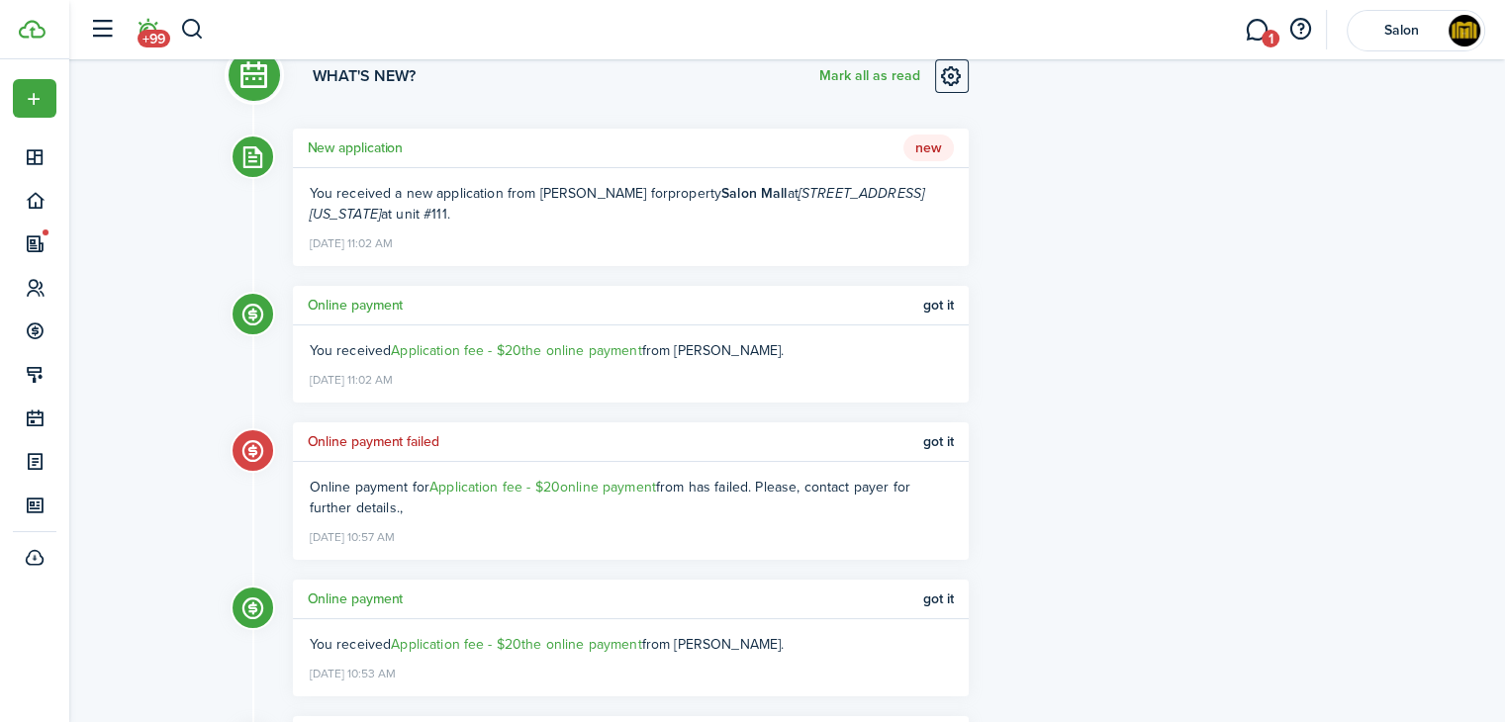
scroll to position [198, 0]
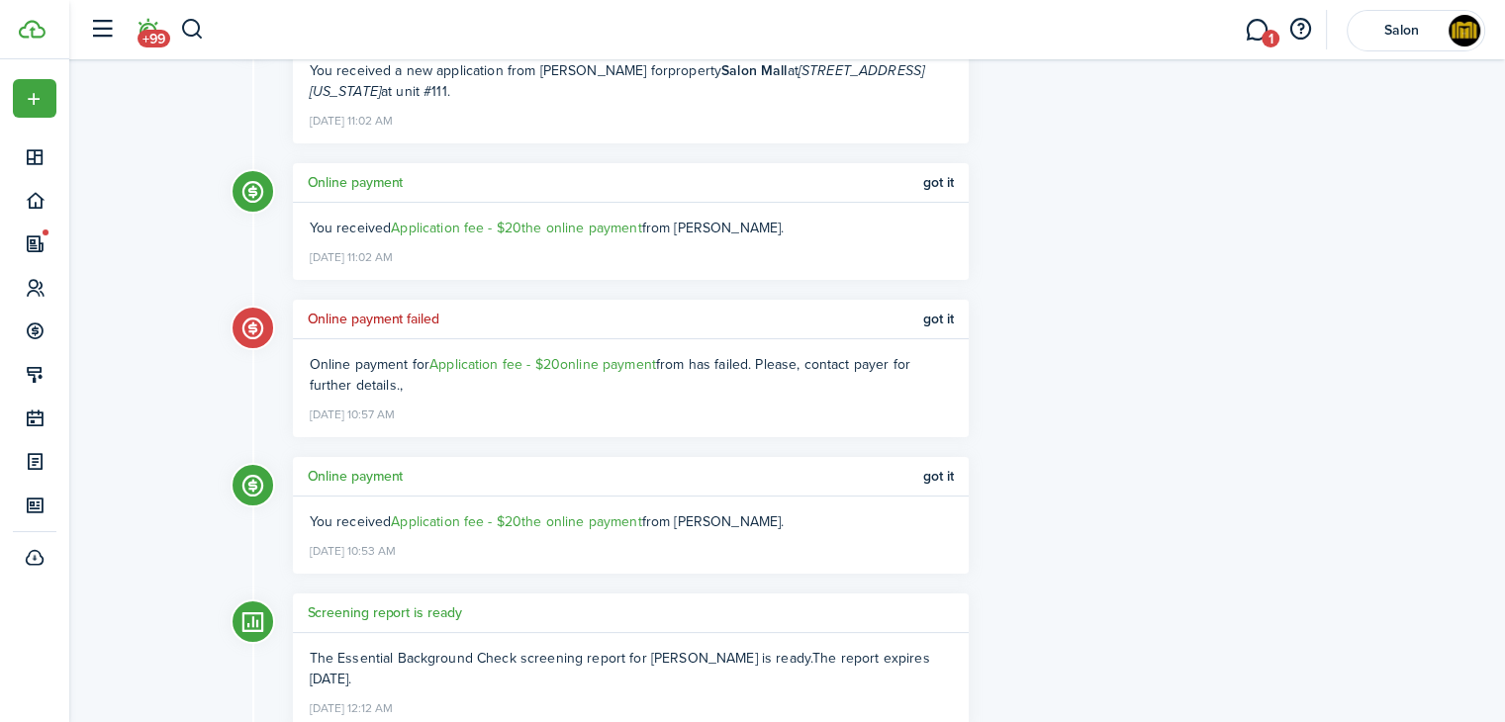
drag, startPoint x: 678, startPoint y: 524, endPoint x: 789, endPoint y: 527, distance: 110.9
click at [789, 527] on p "You received Application fee - $20 the online payment from Grace Gibrilla." at bounding box center [631, 522] width 642 height 21
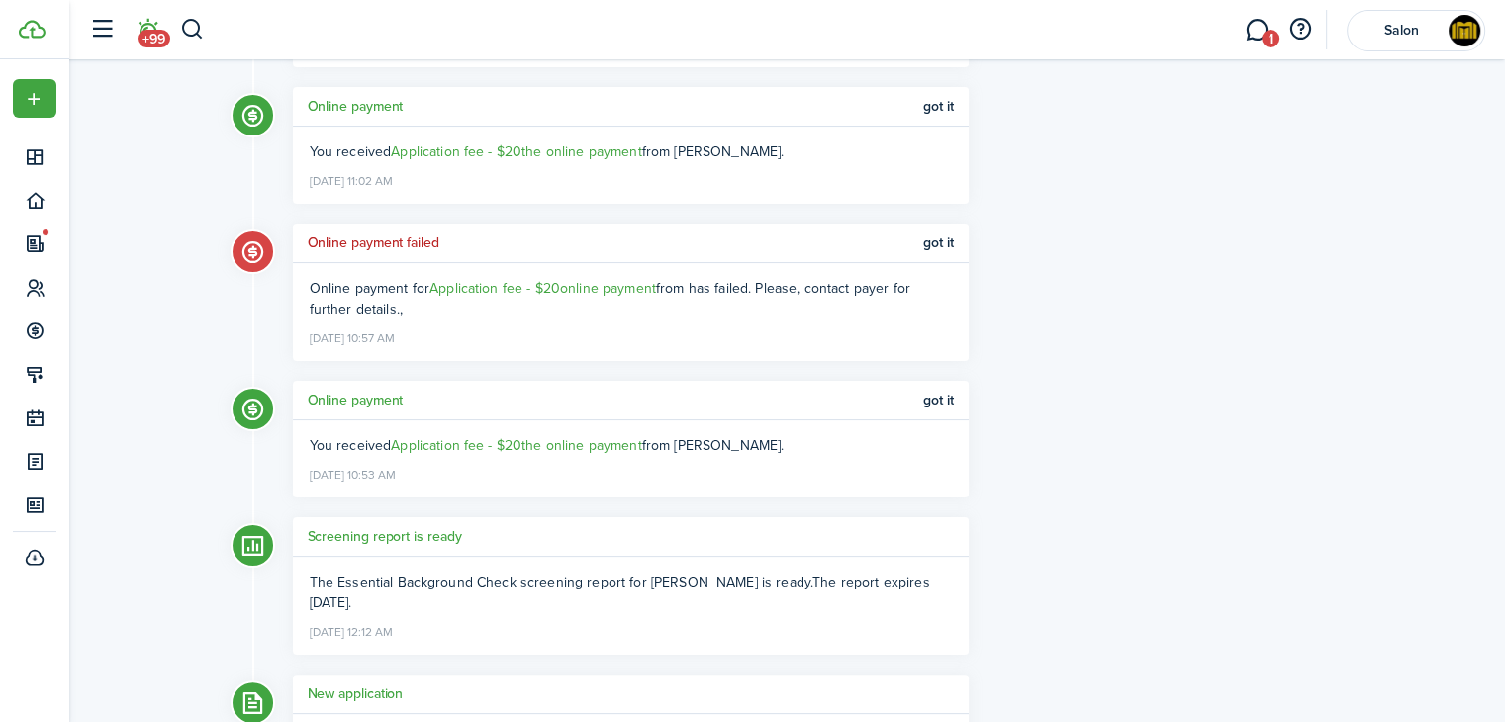
scroll to position [297, 0]
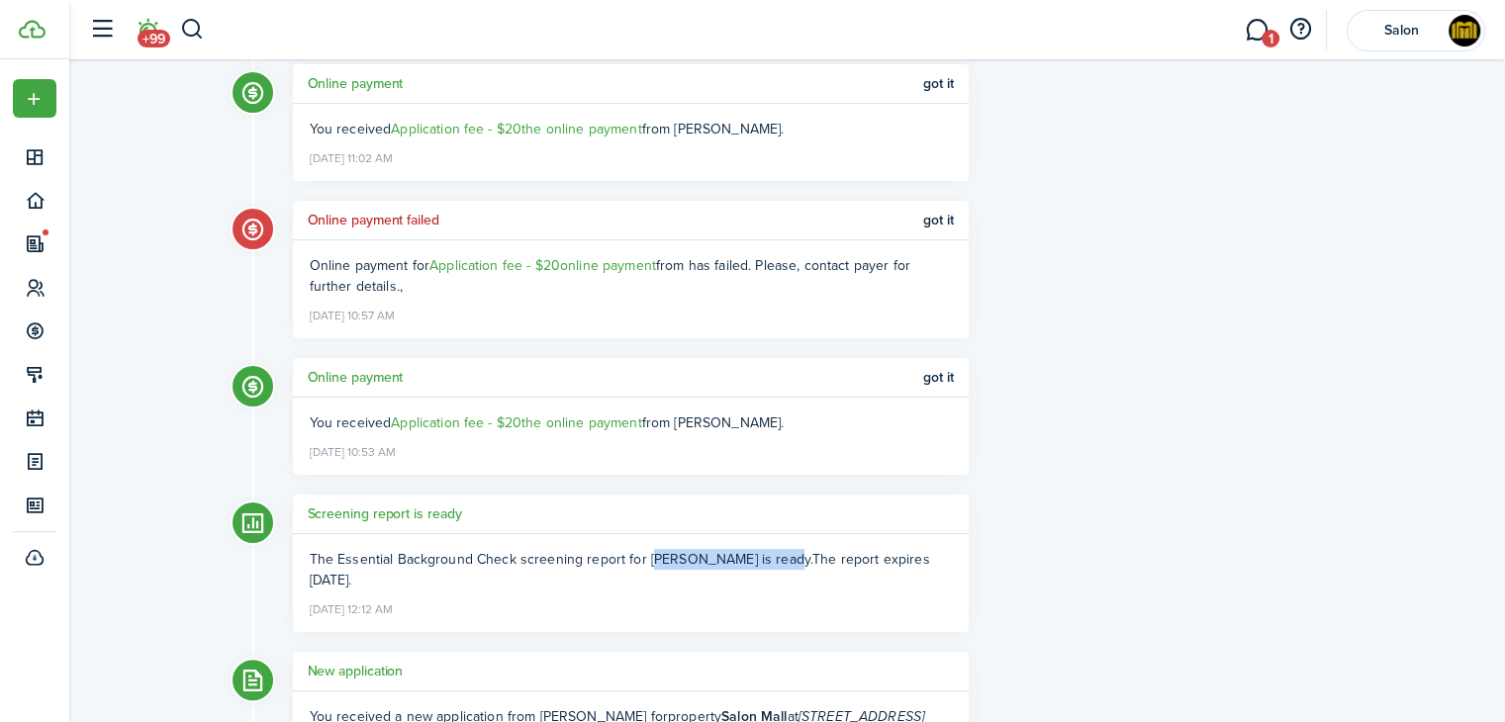
drag, startPoint x: 641, startPoint y: 555, endPoint x: 764, endPoint y: 552, distance: 122.7
click at [764, 552] on ng-component "The Essential Background Check screening report for Deja King is ready. The rep…" at bounding box center [620, 570] width 620 height 42
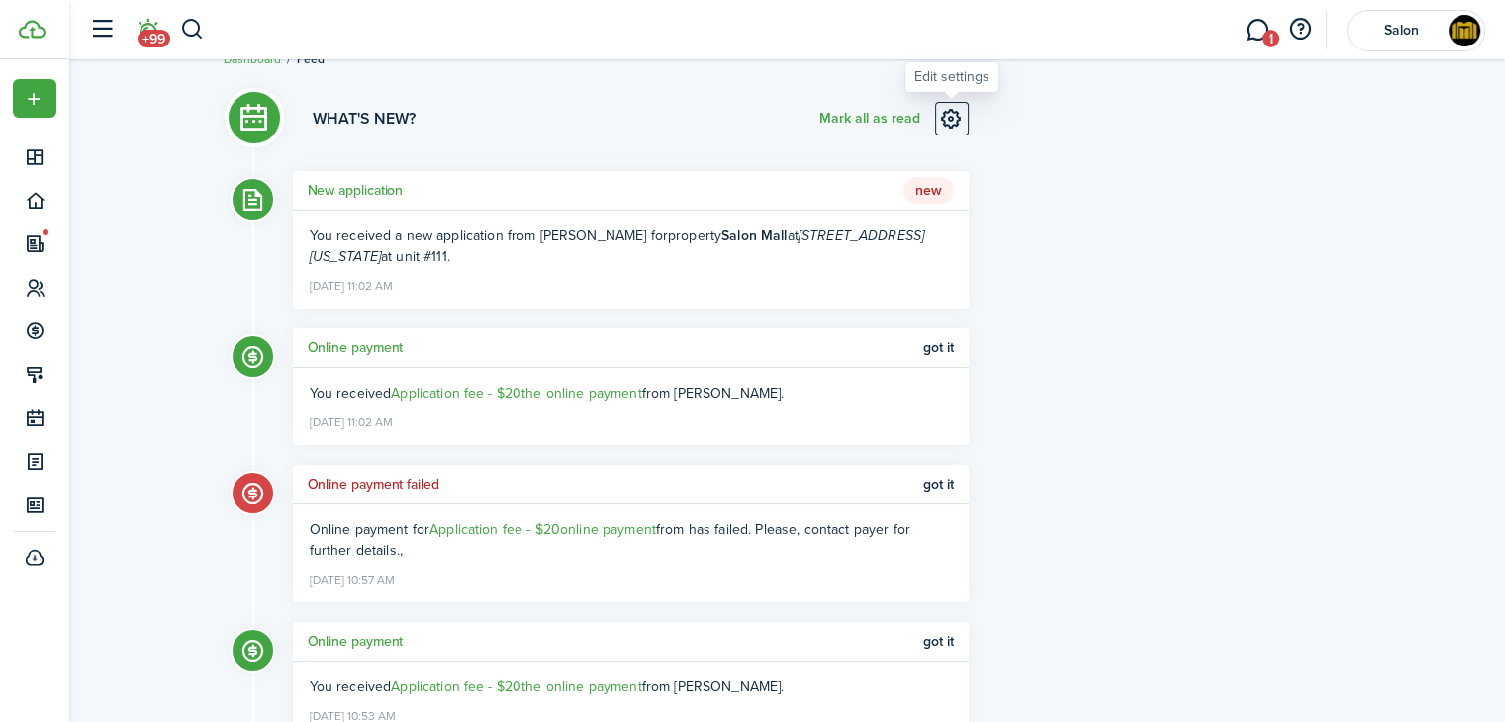
scroll to position [0, 0]
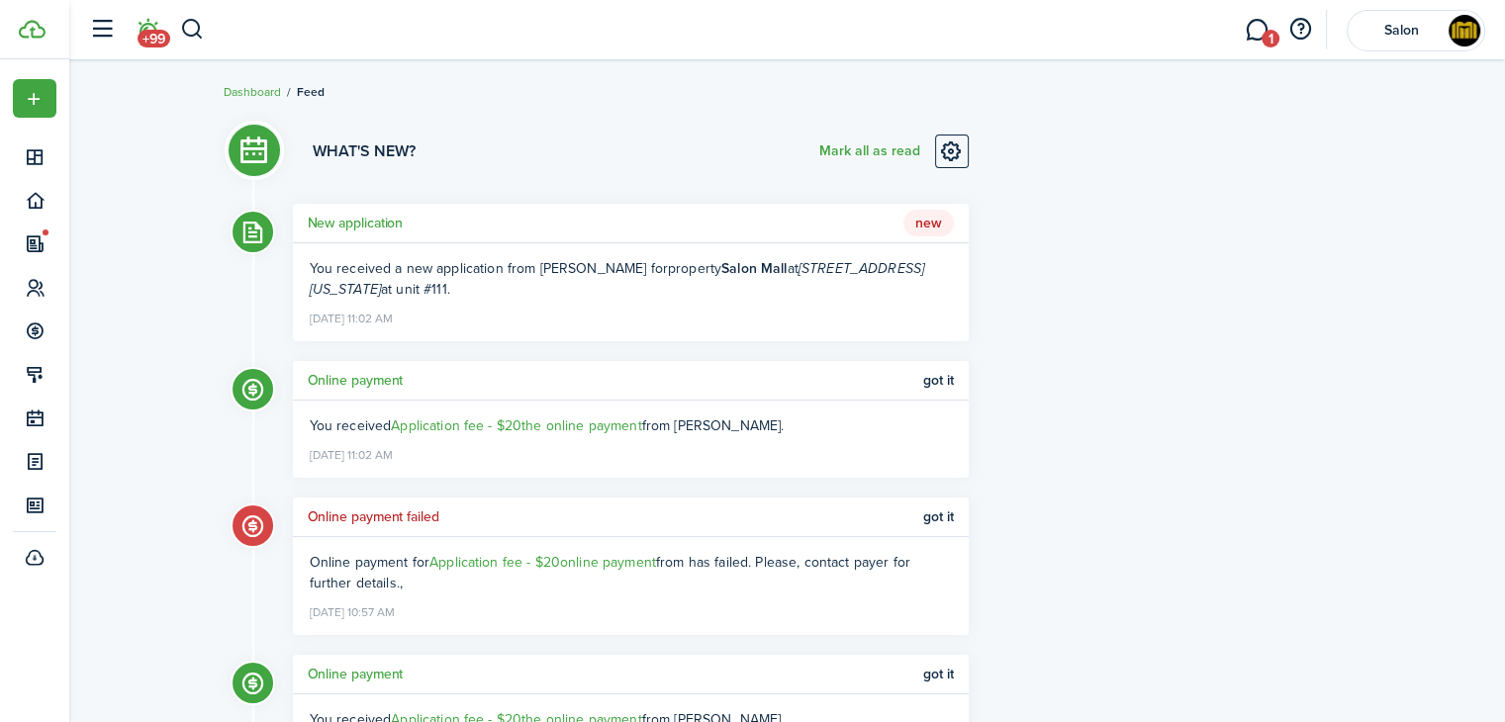
click at [930, 231] on span "New" at bounding box center [929, 224] width 50 height 28
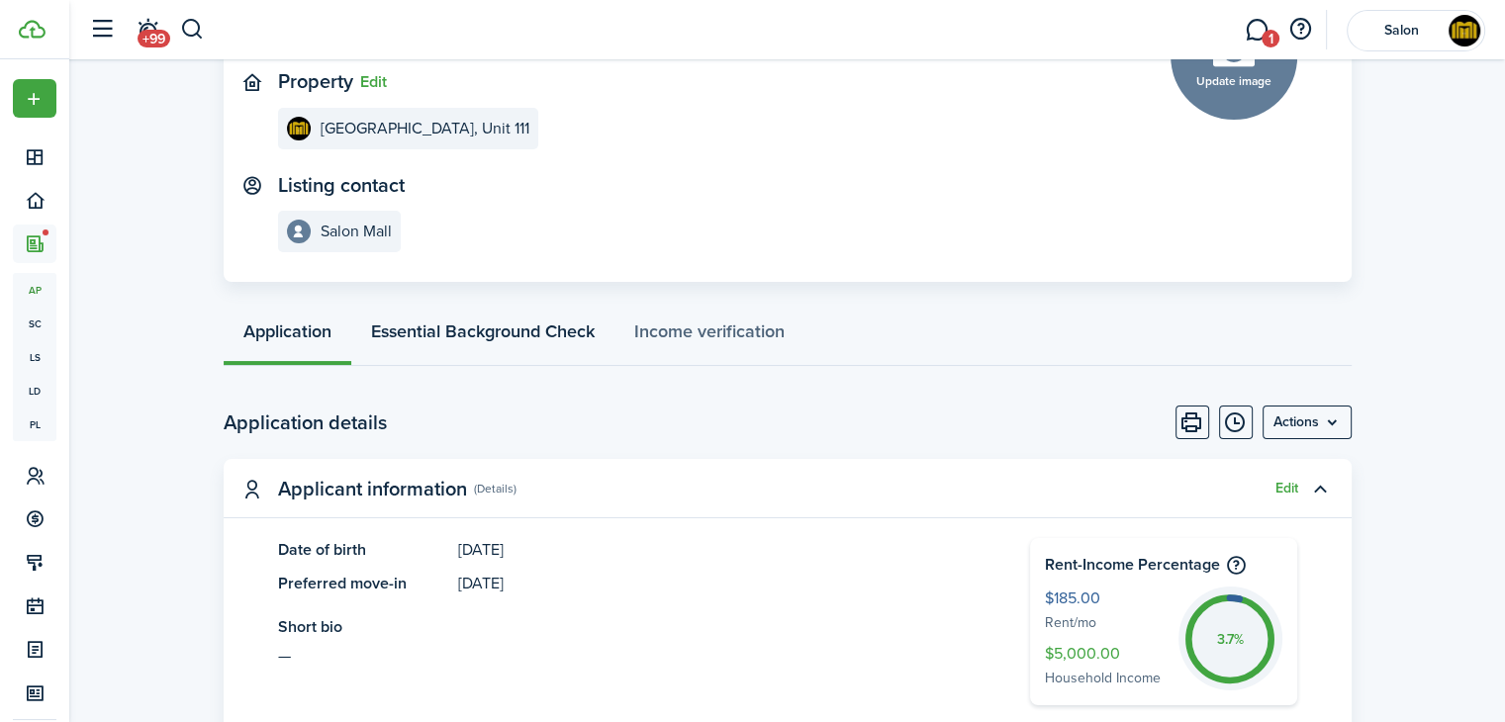
scroll to position [198, 0]
click at [477, 332] on link "Essential Background Check" at bounding box center [482, 337] width 263 height 59
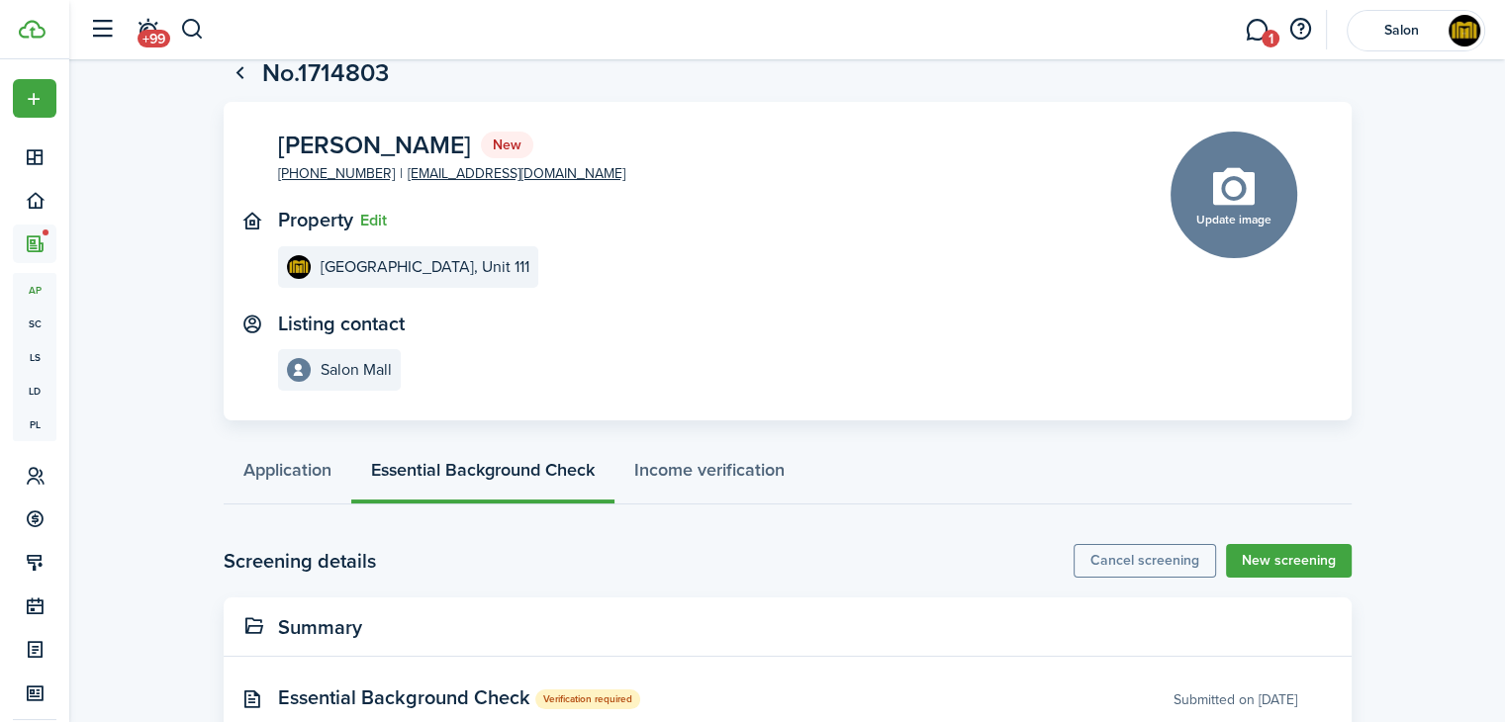
scroll to position [124, 0]
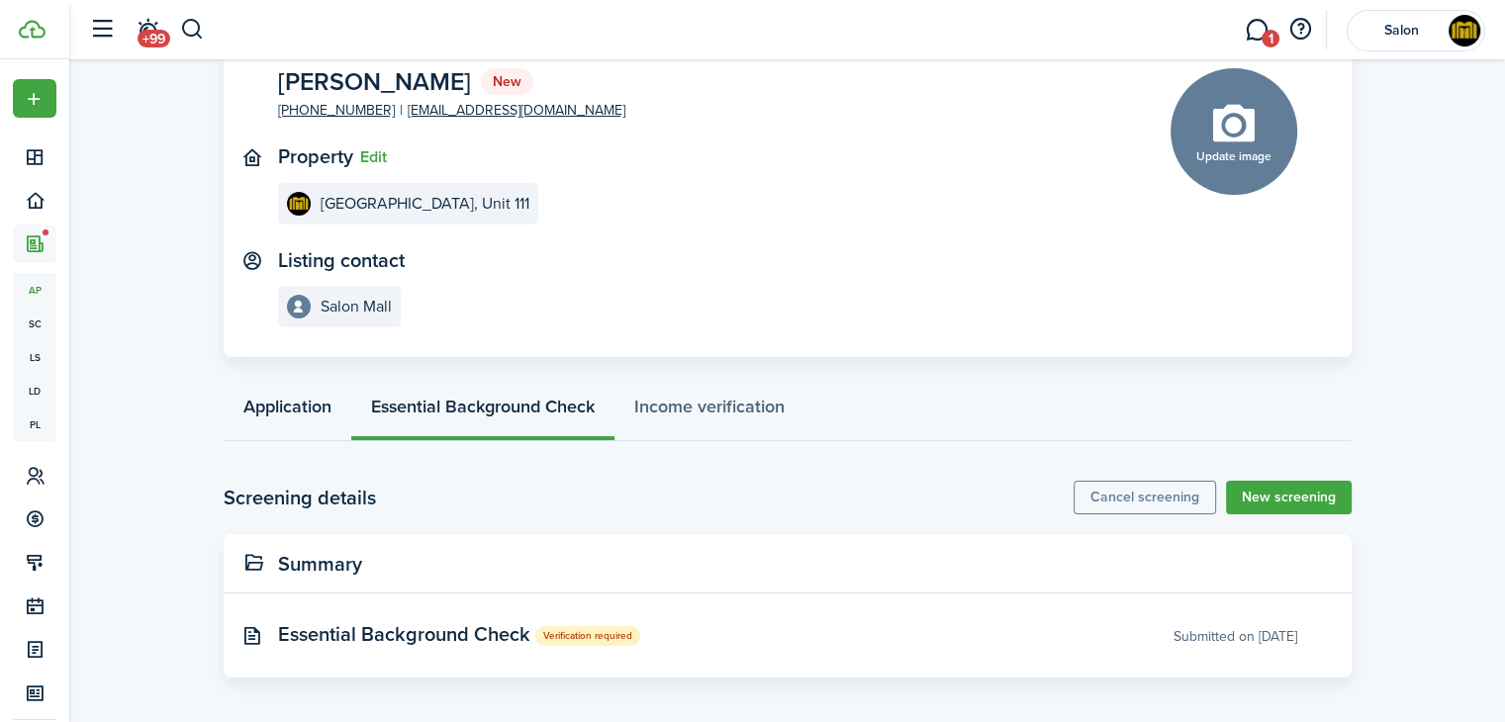
click at [280, 414] on link "Application" at bounding box center [288, 411] width 128 height 59
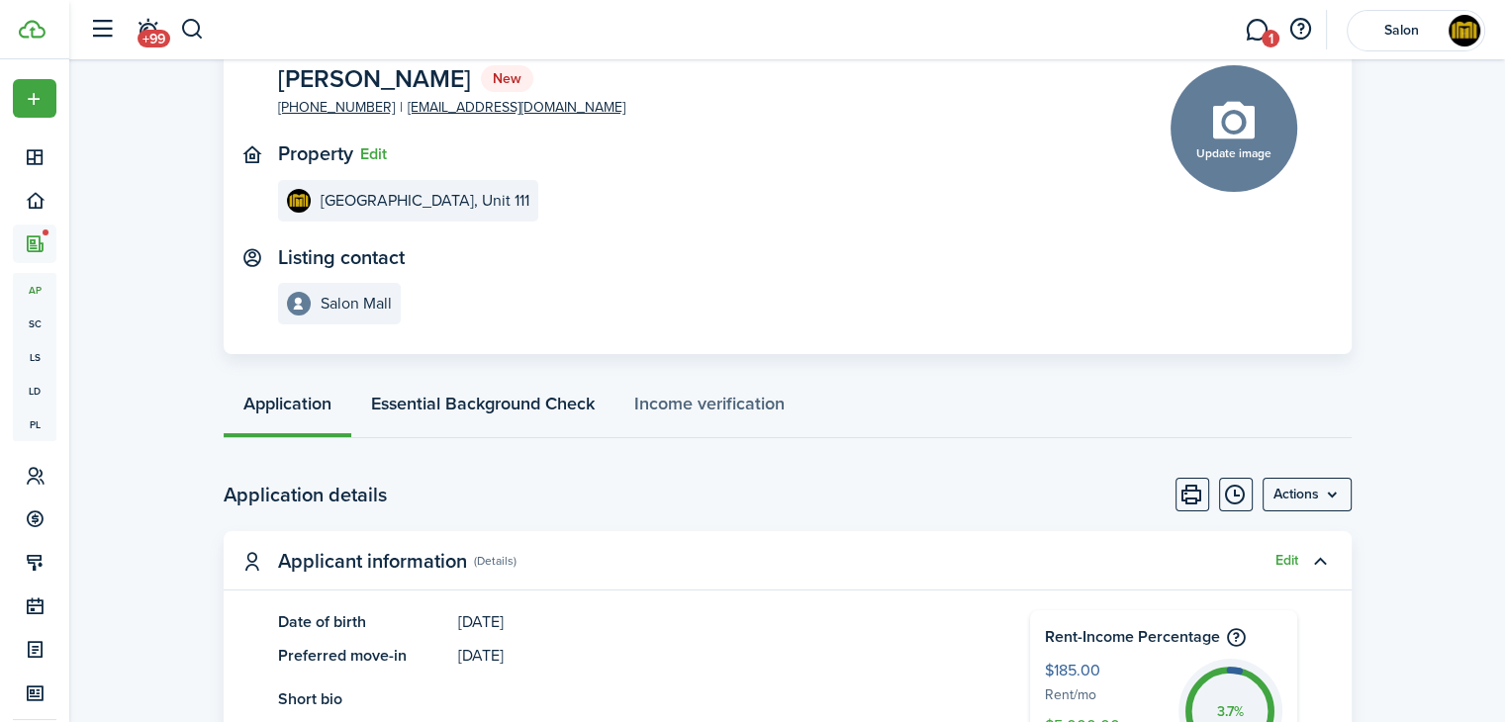
scroll to position [99, 0]
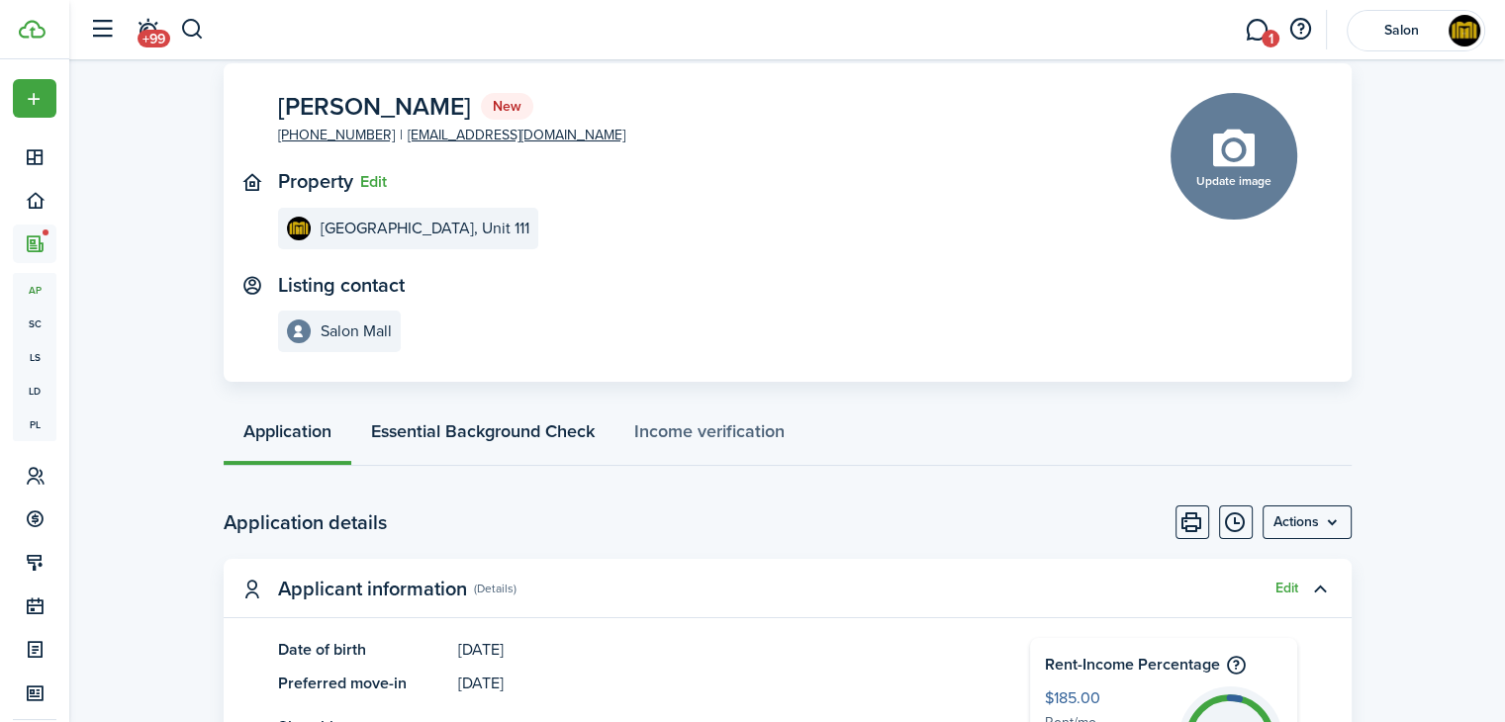
click at [488, 432] on link "Essential Background Check" at bounding box center [482, 436] width 263 height 59
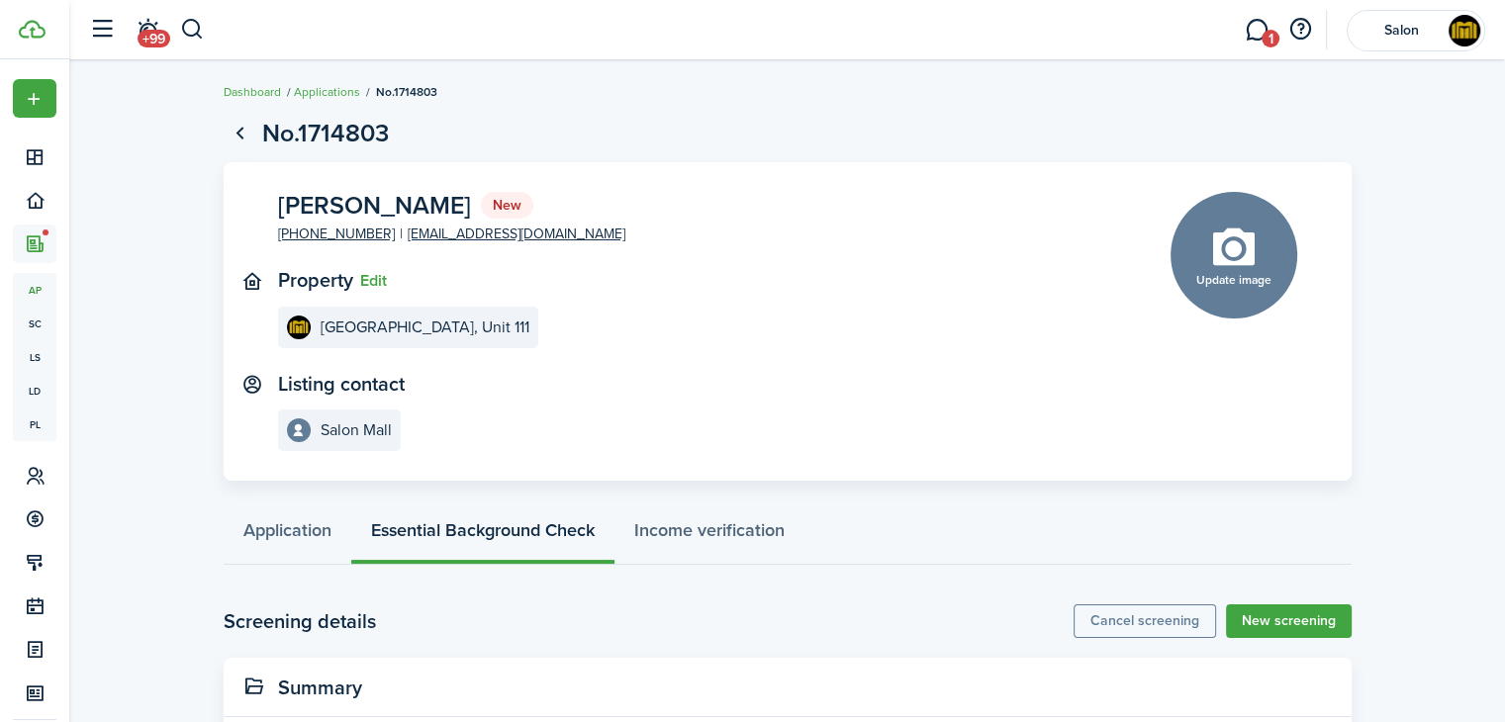
scroll to position [124, 0]
